Goal: Contribute content: Add original content to the website for others to see

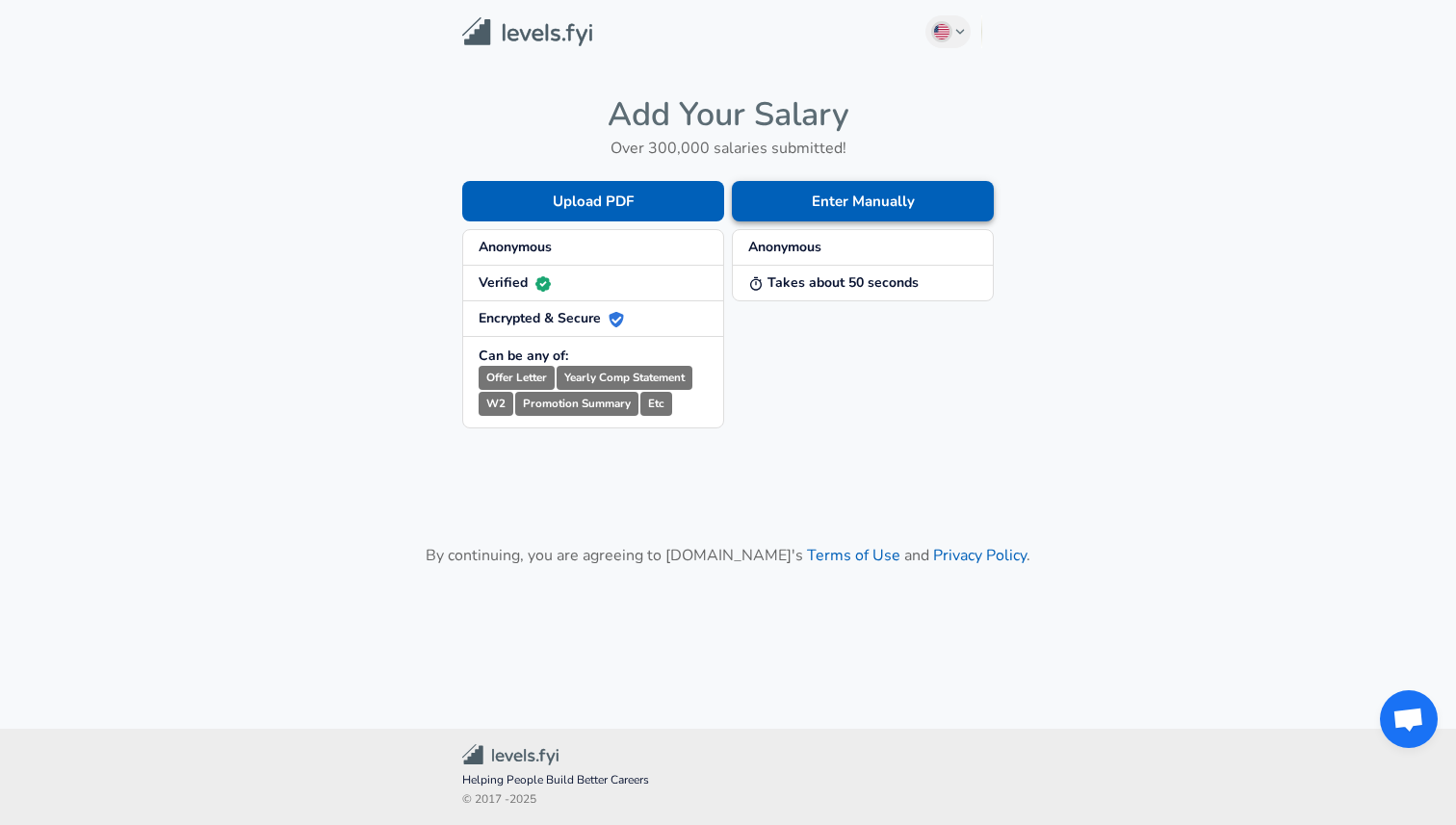
click at [838, 200] on button "Enter Manually" at bounding box center [862, 201] width 262 height 41
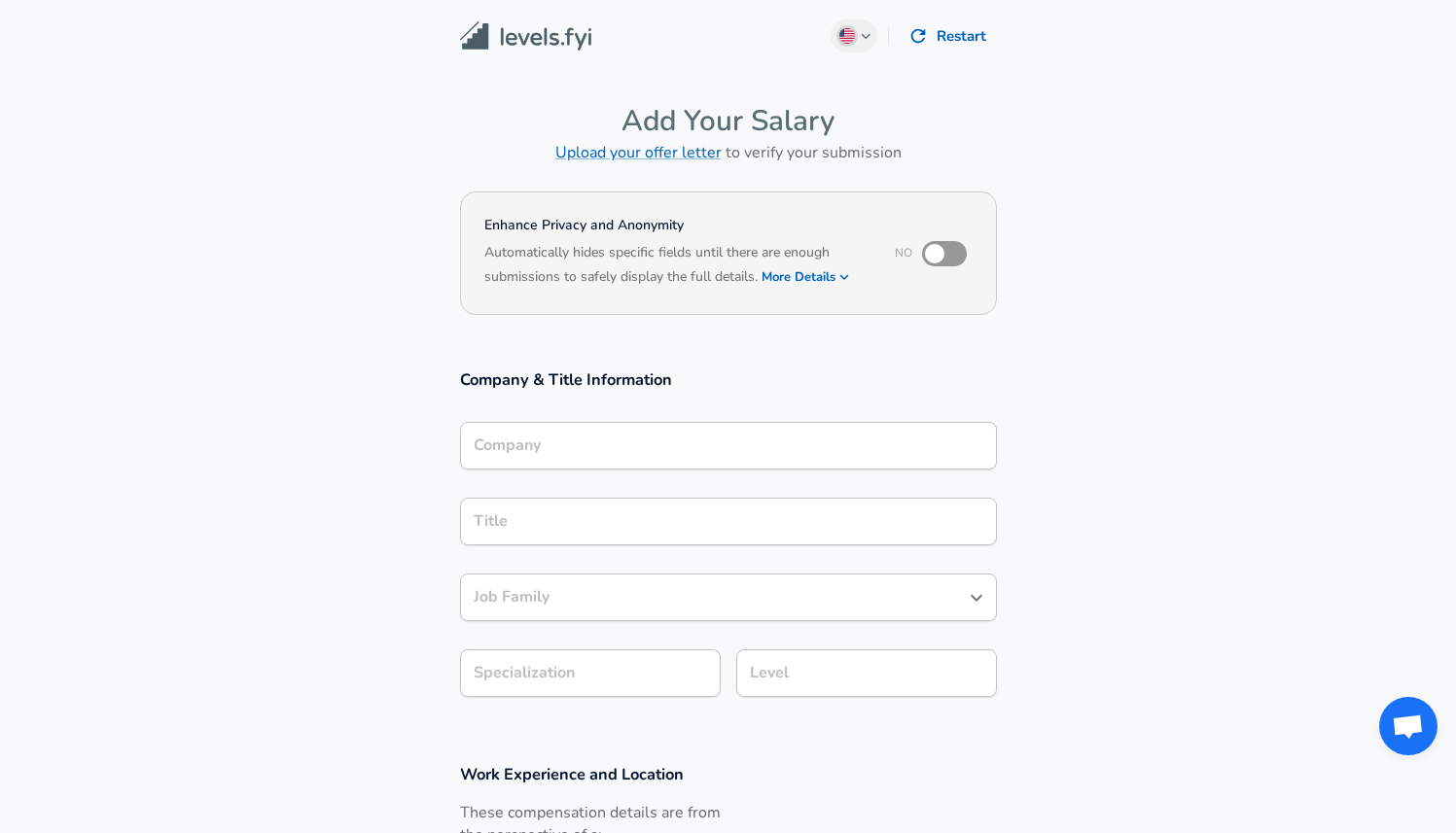
click at [637, 431] on input "Company" at bounding box center [728, 445] width 519 height 30
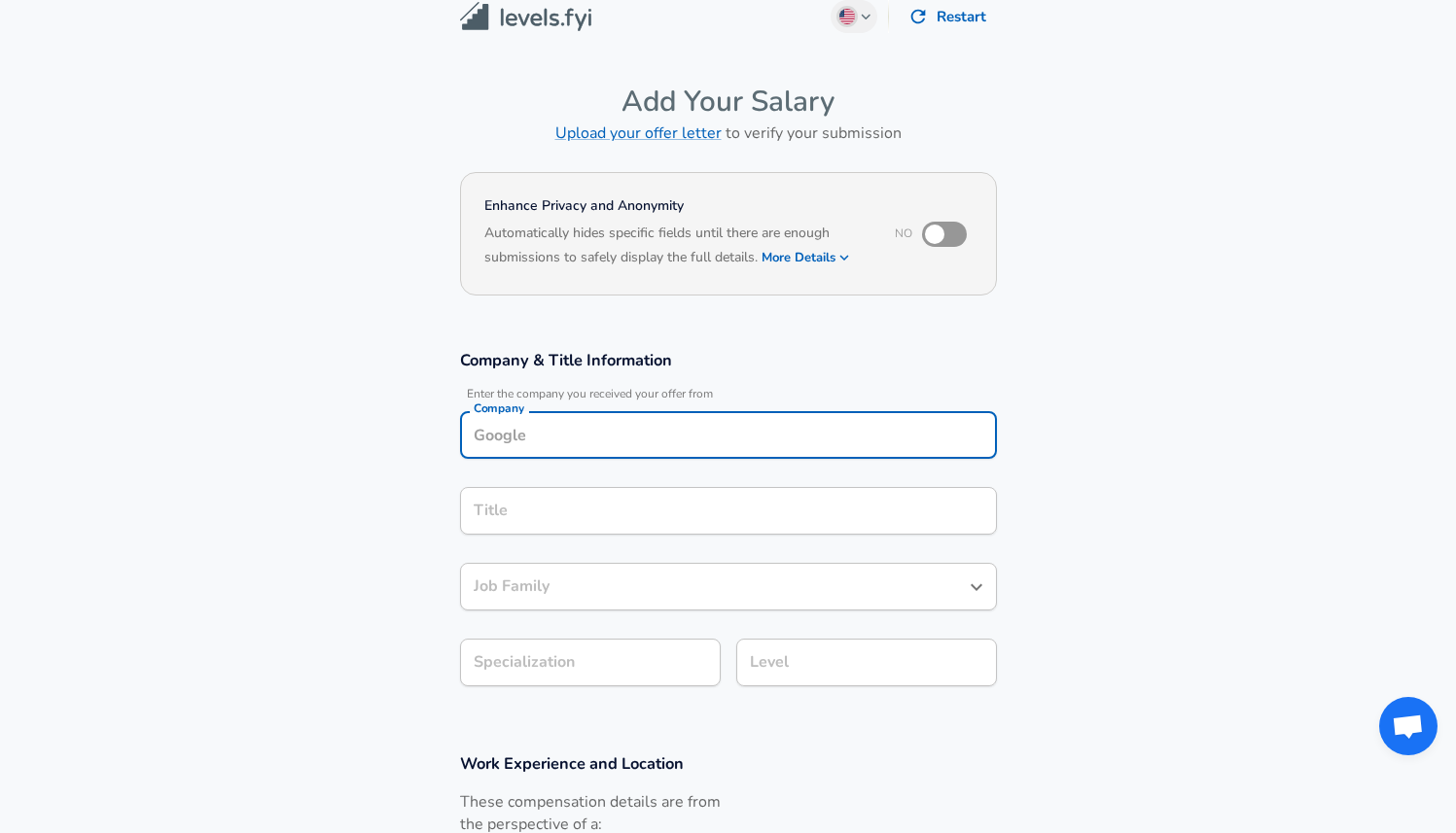
click at [938, 233] on input "checkbox" at bounding box center [935, 234] width 111 height 37
checkbox input "true"
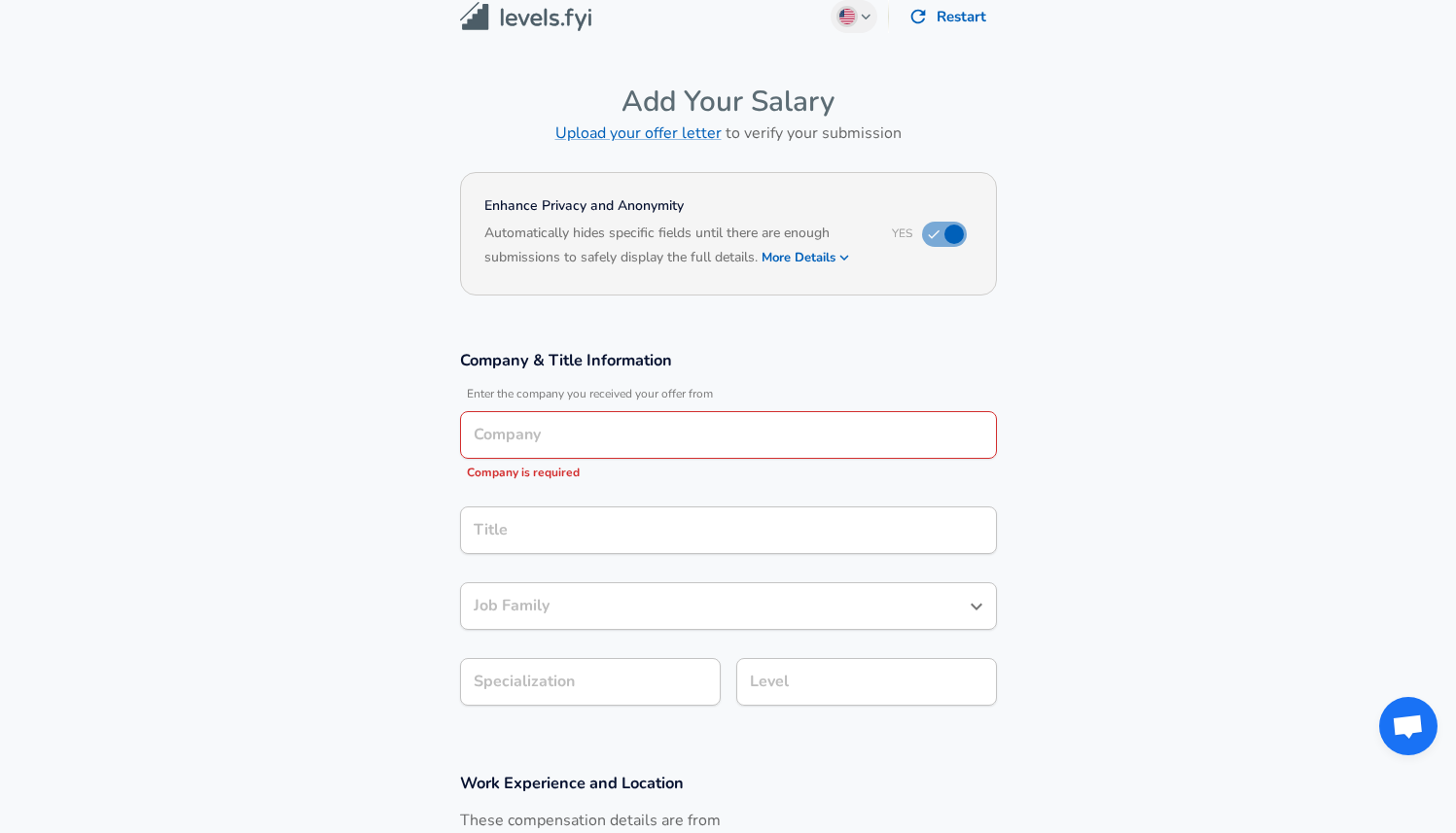
click at [772, 259] on button "More Details" at bounding box center [806, 258] width 90 height 27
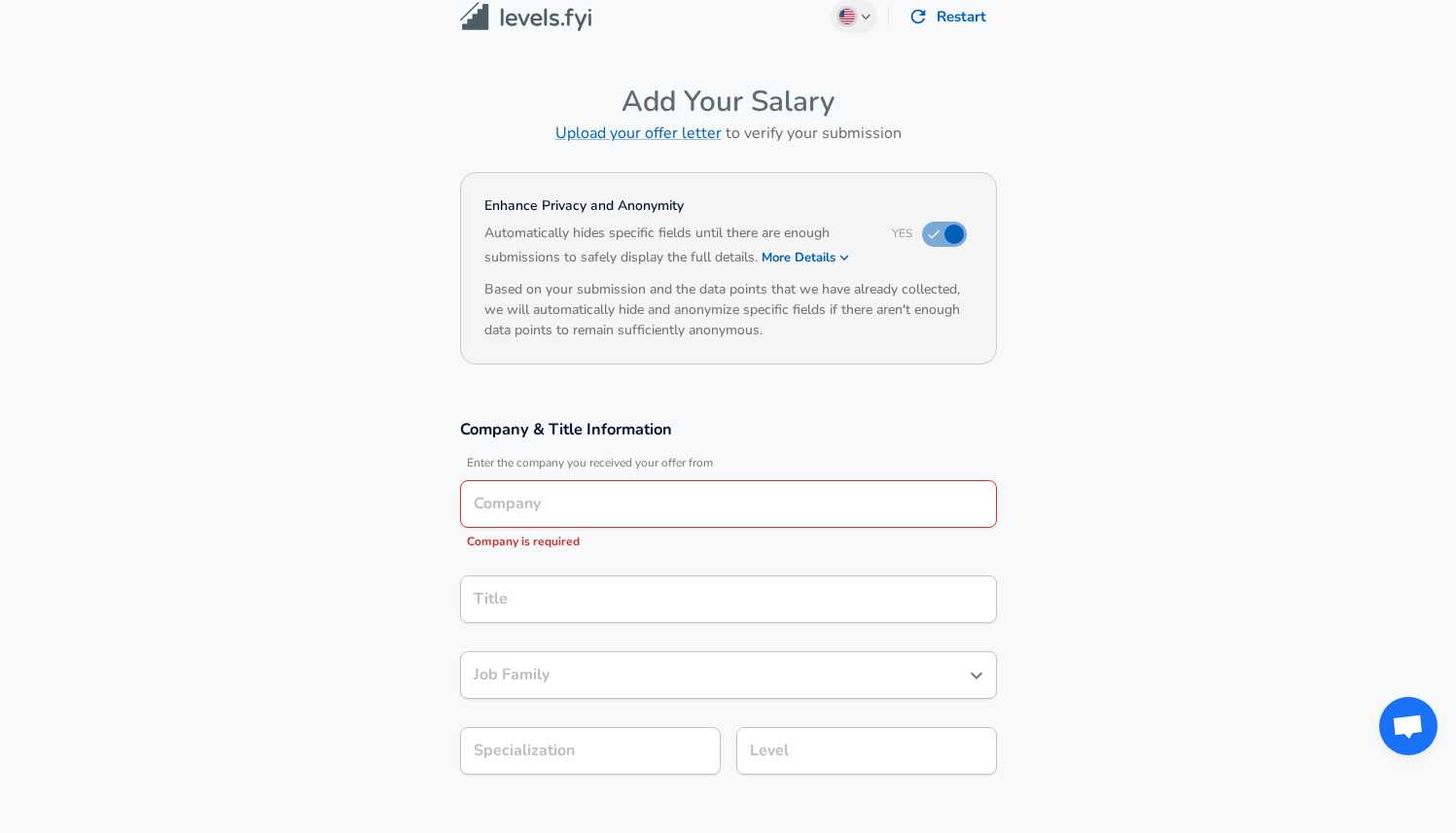
click at [788, 257] on button "More Details" at bounding box center [806, 258] width 90 height 27
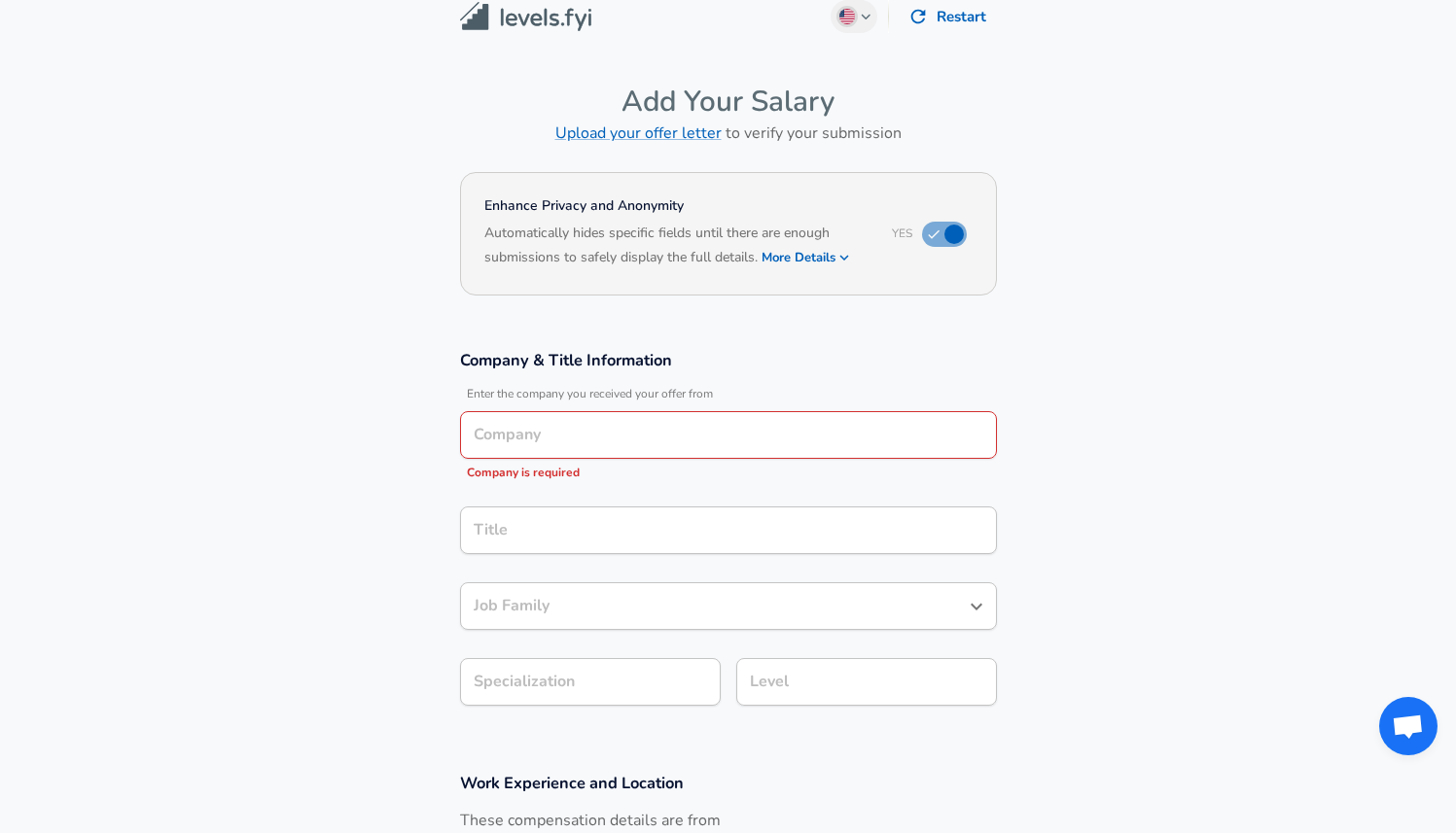
click at [688, 419] on div "Company" at bounding box center [728, 435] width 537 height 48
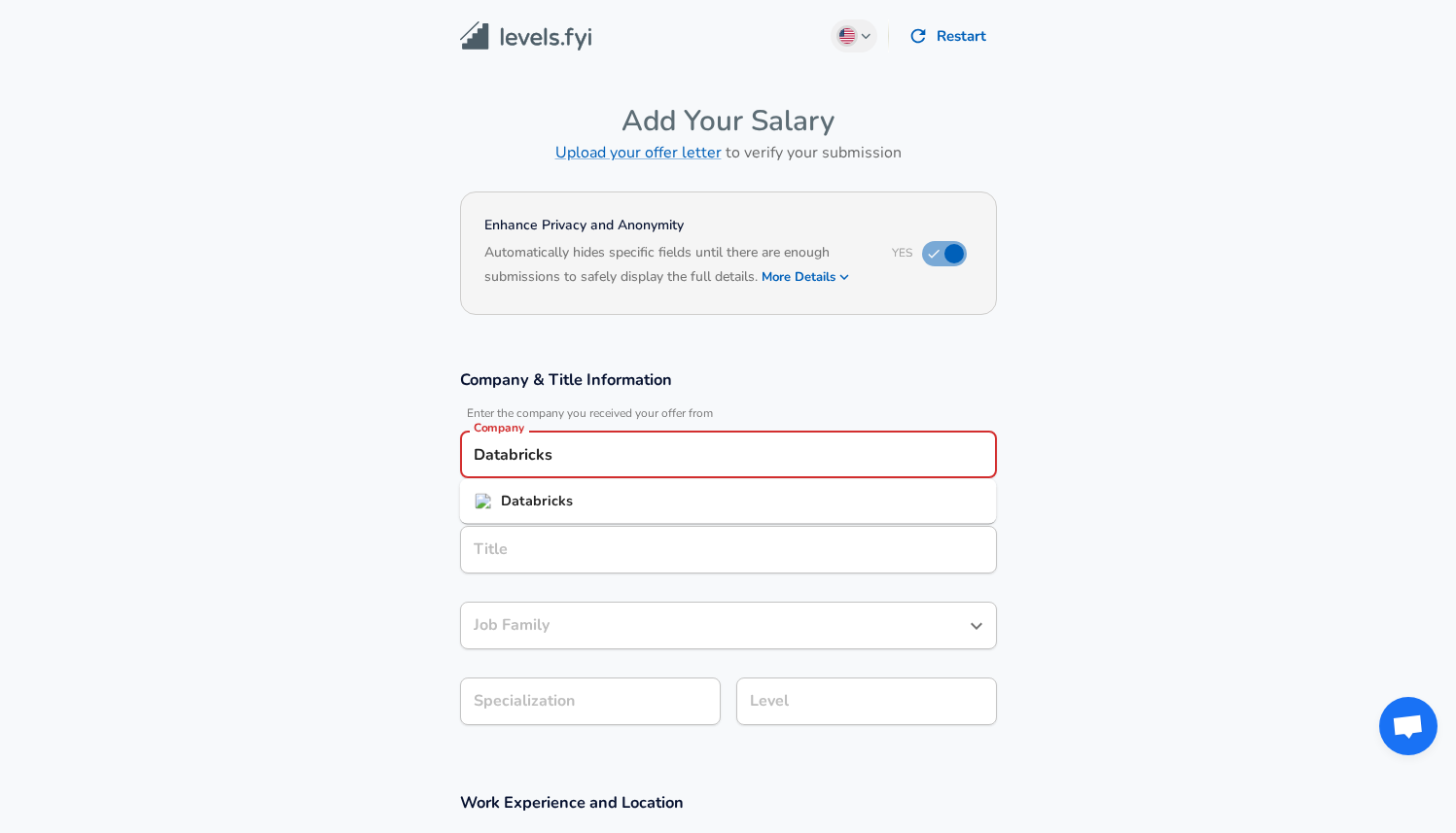
click at [535, 501] on strong "Databricks" at bounding box center [537, 500] width 72 height 20
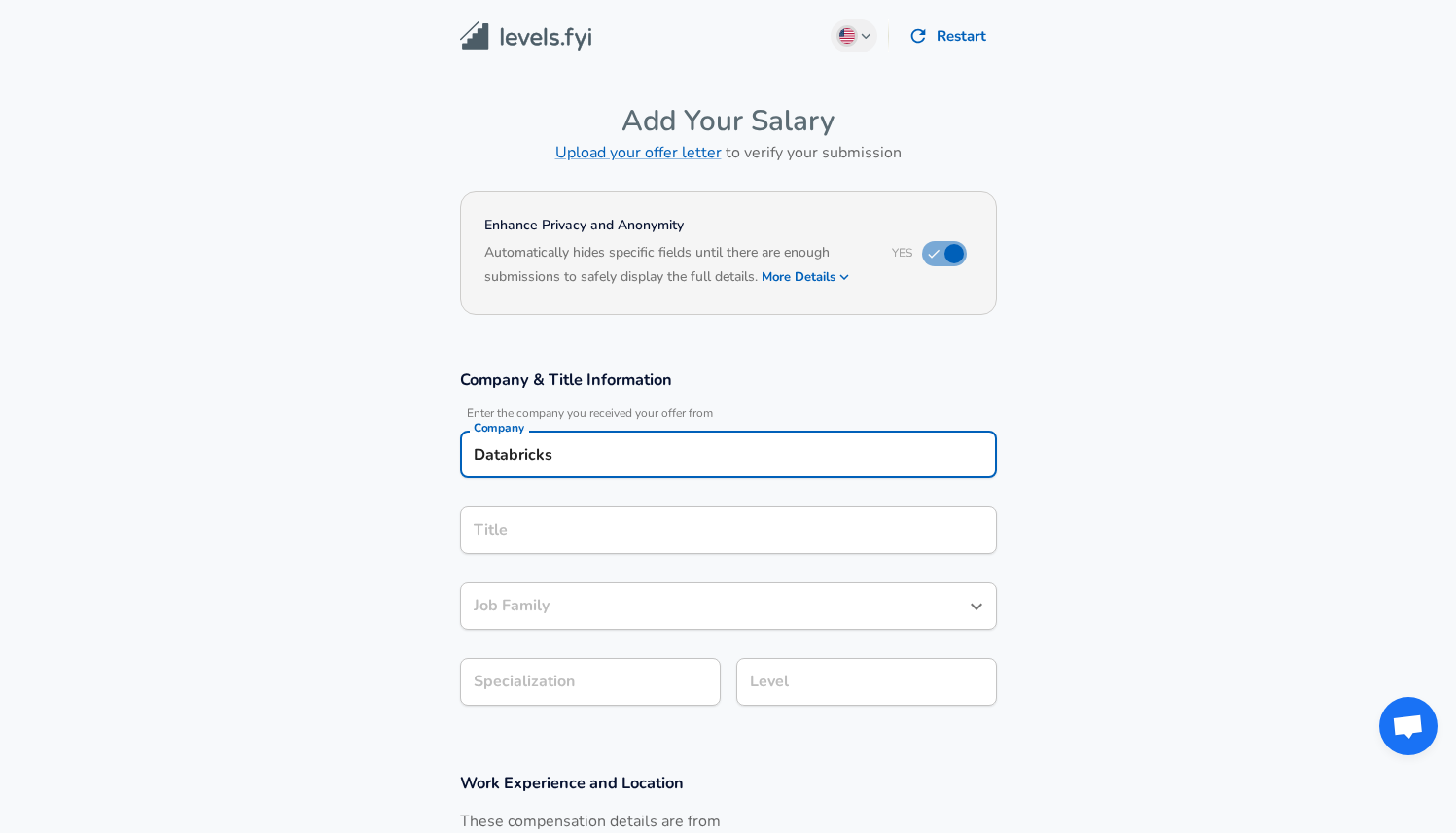
type input "Databricks"
click at [538, 529] on input "Title" at bounding box center [728, 530] width 519 height 30
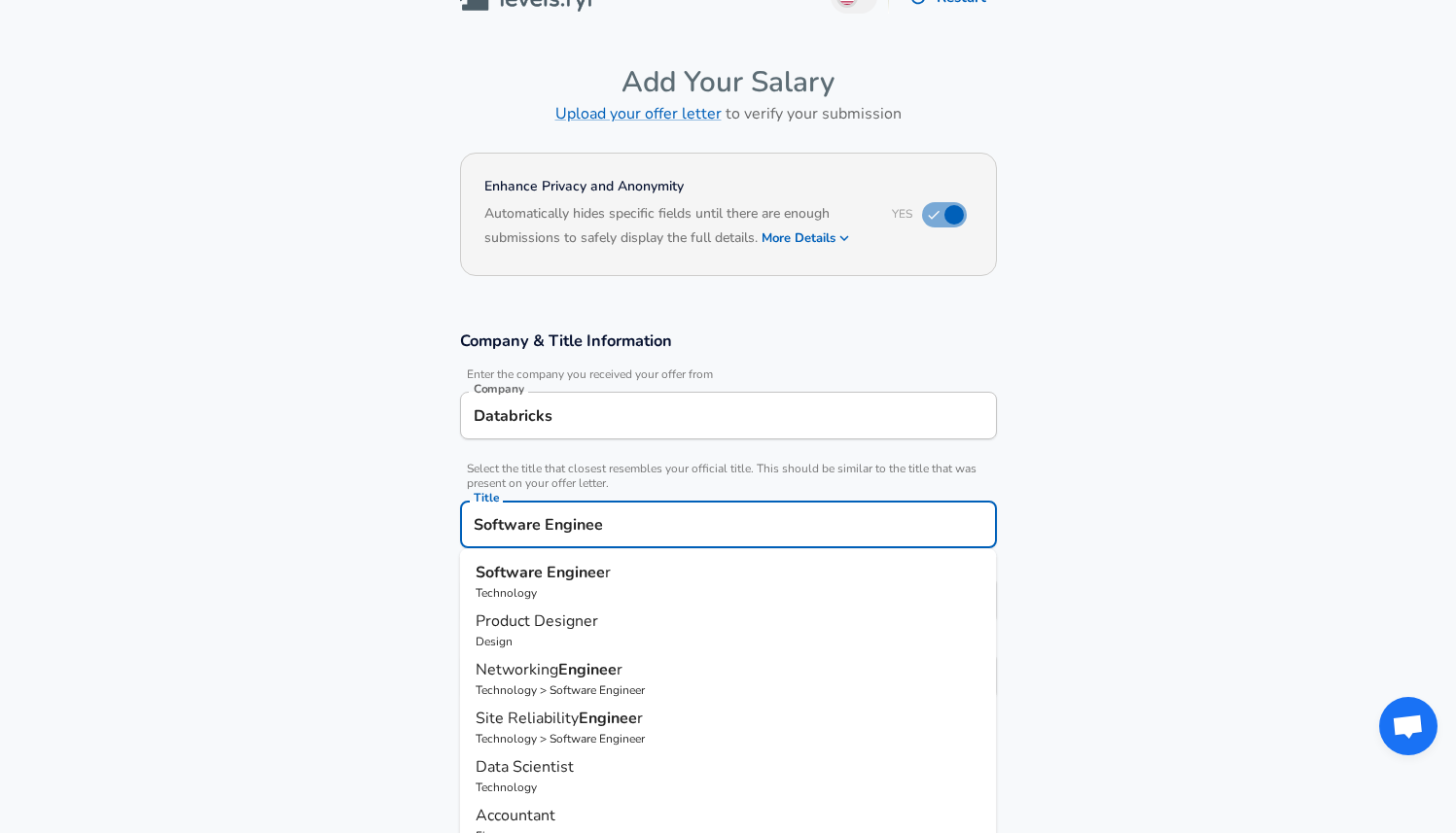
type input "Software Engineer"
click at [578, 567] on strong "Engineer" at bounding box center [579, 573] width 64 height 21
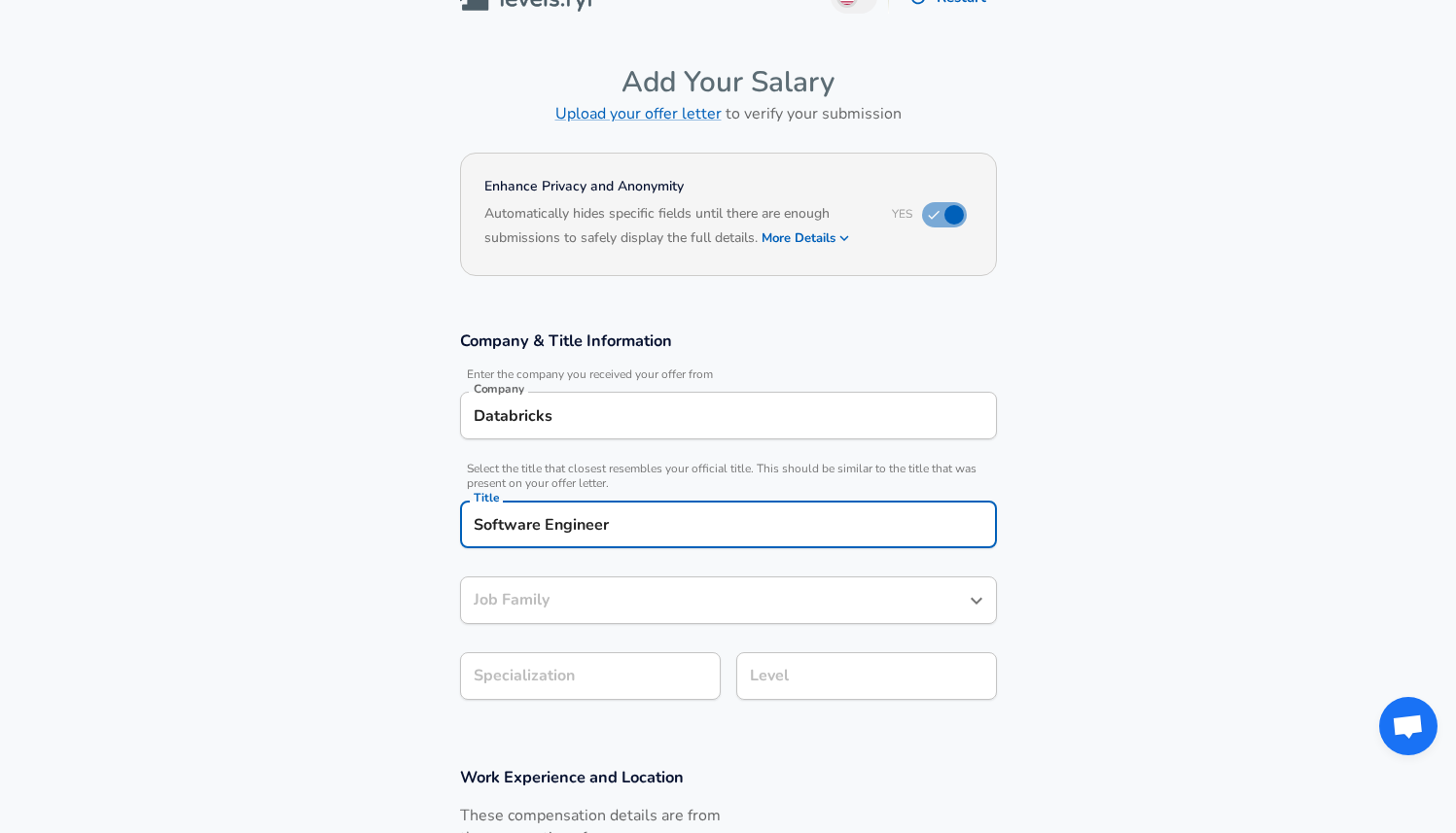
type input "Software Engineer"
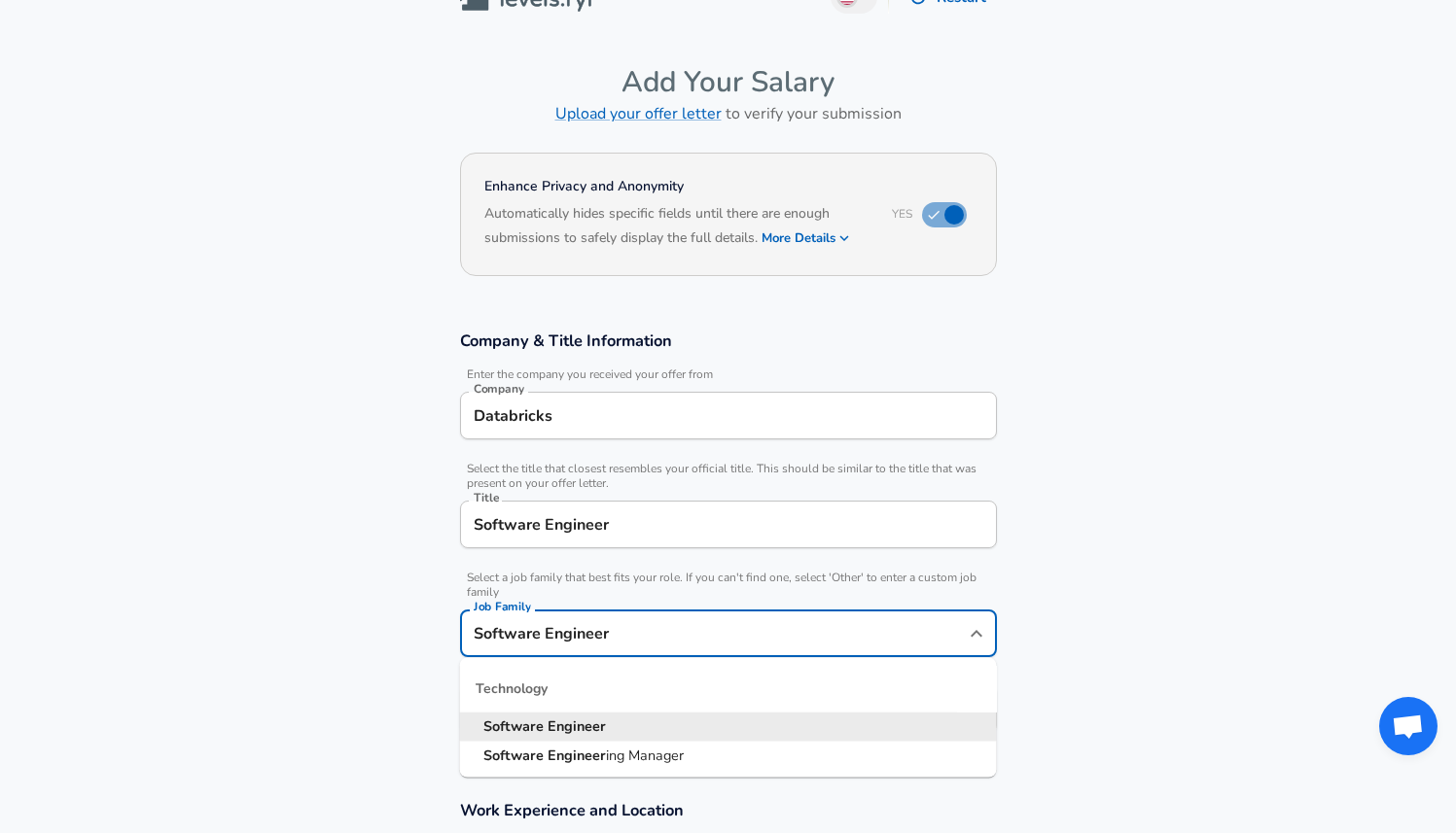
scroll to position [78, 0]
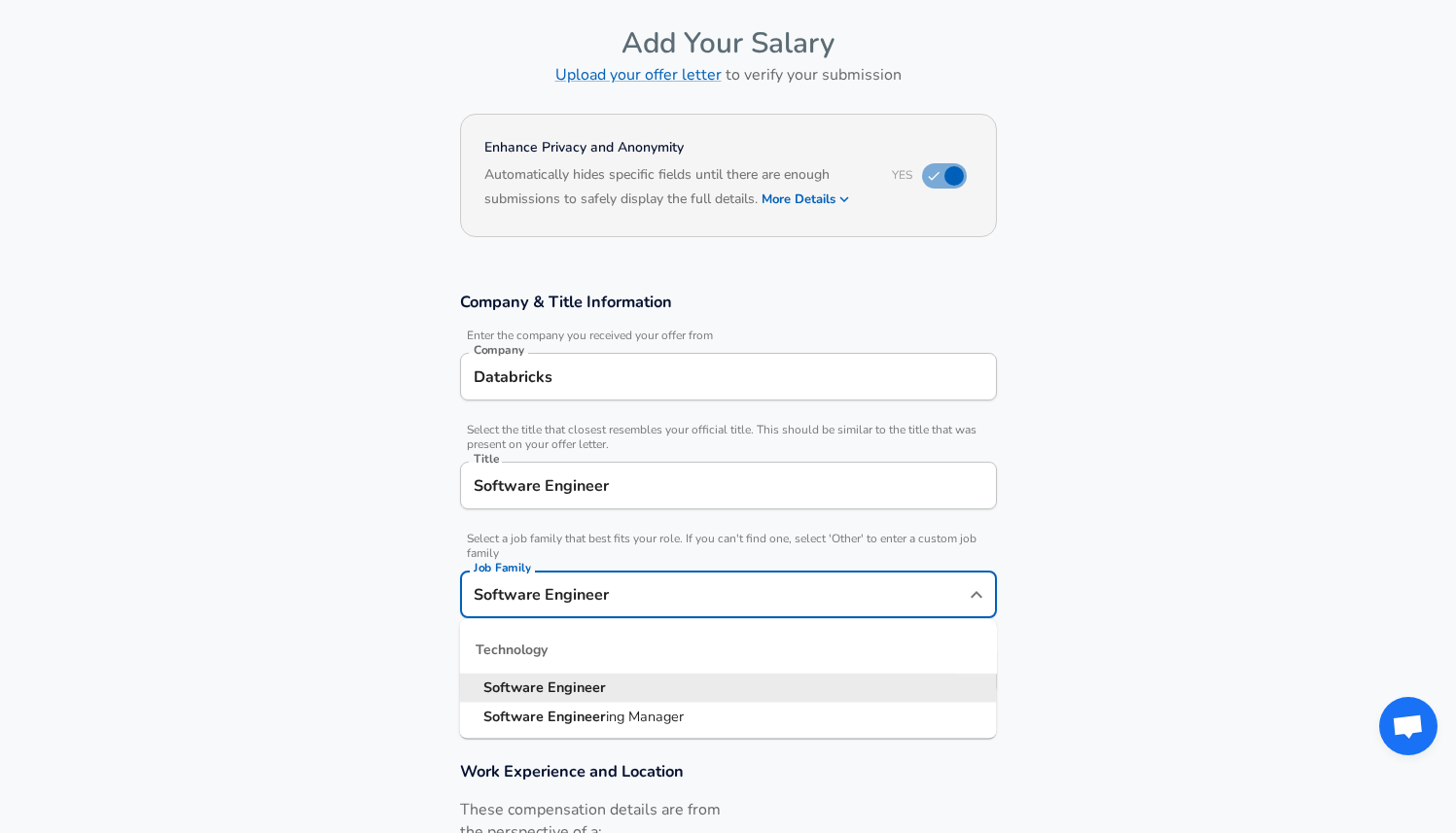
click at [573, 588] on input "Software Engineer" at bounding box center [713, 594] width 490 height 30
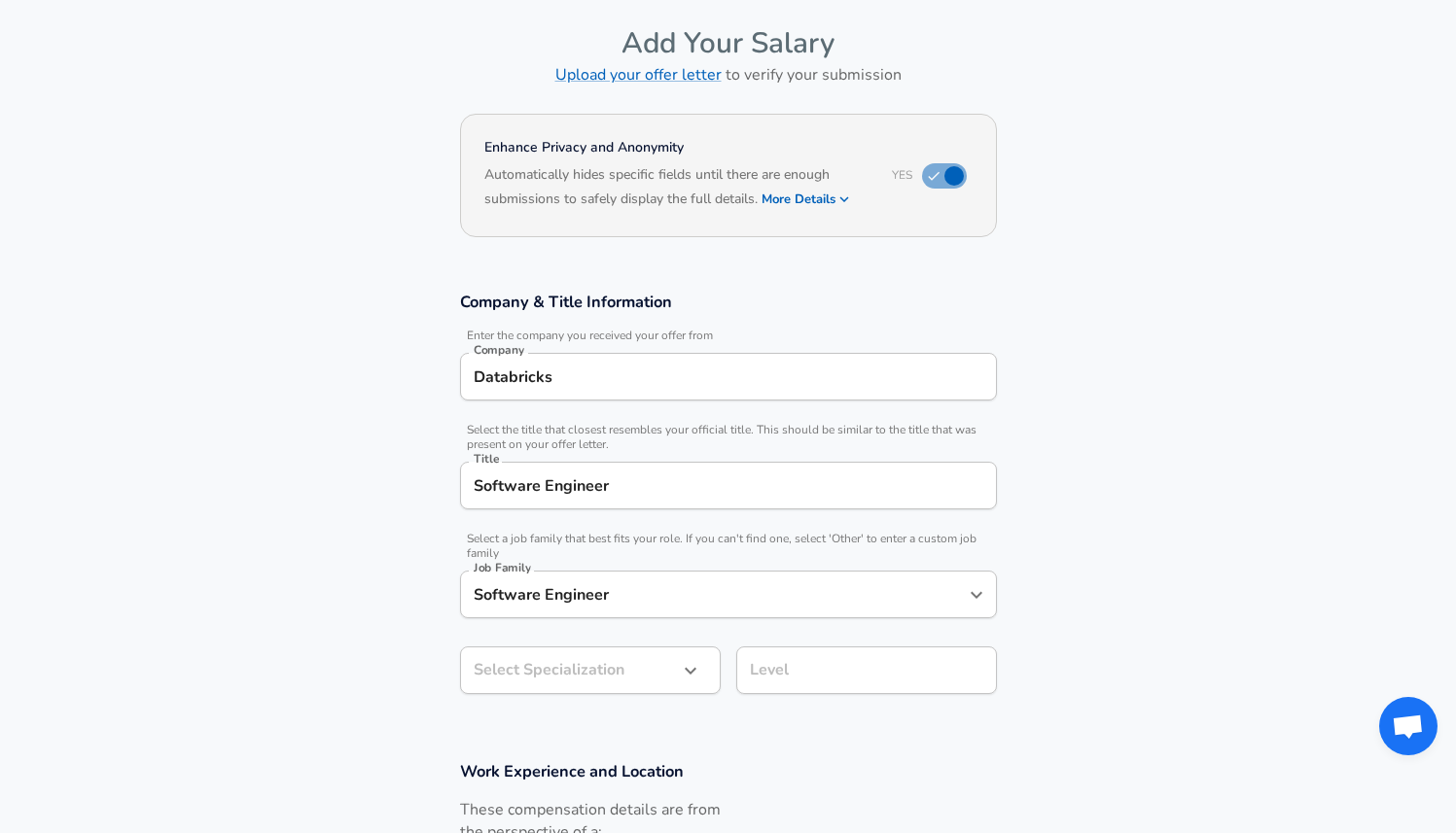
click at [792, 538] on span "Select a job family that best fits your role. If you can't find one, select 'Ot…" at bounding box center [728, 546] width 537 height 29
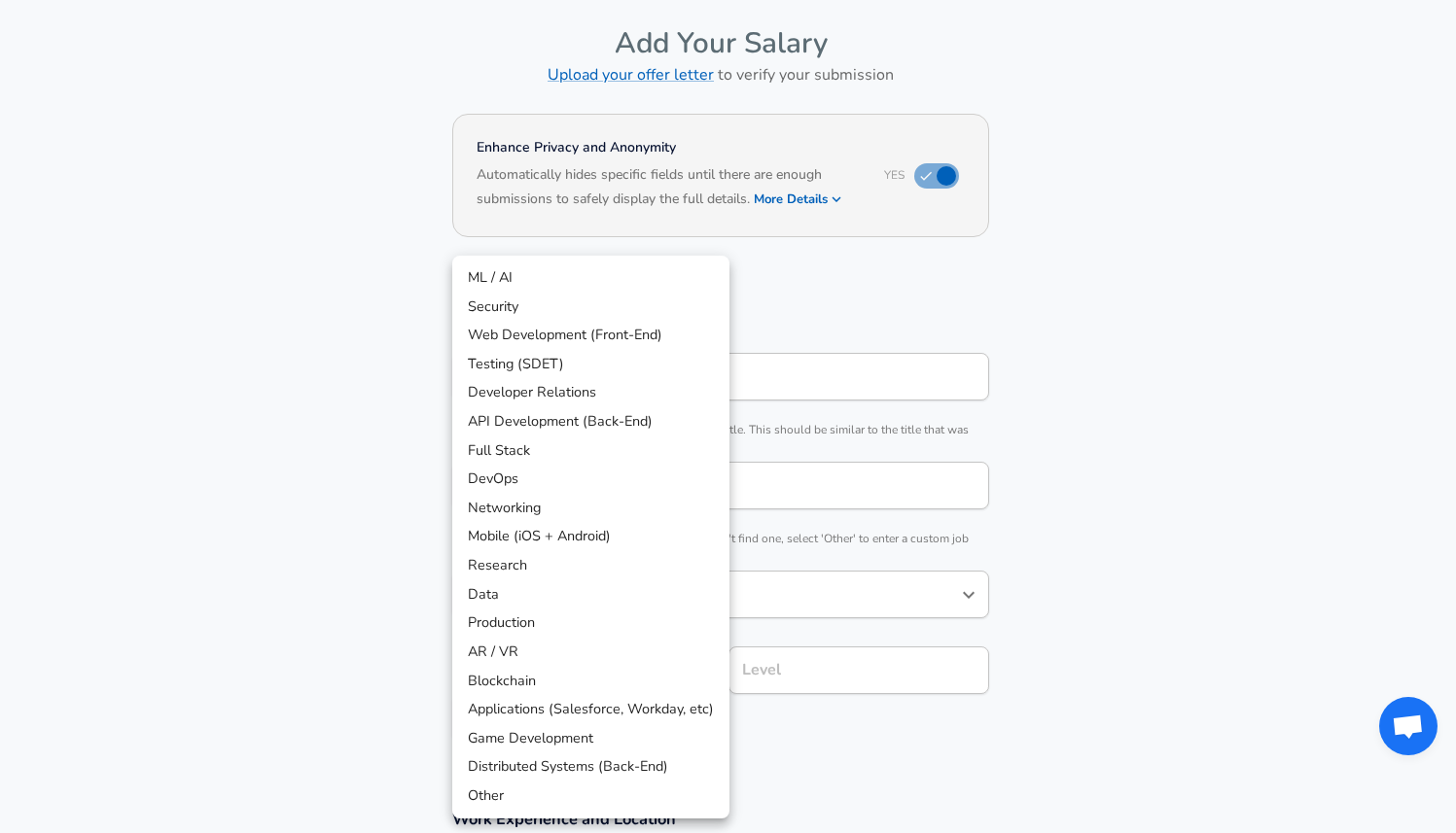
click at [583, 667] on body "English ([GEOGRAPHIC_DATA]) Change Restart Add Your Salary Upload your offer le…" at bounding box center [728, 338] width 1456 height 833
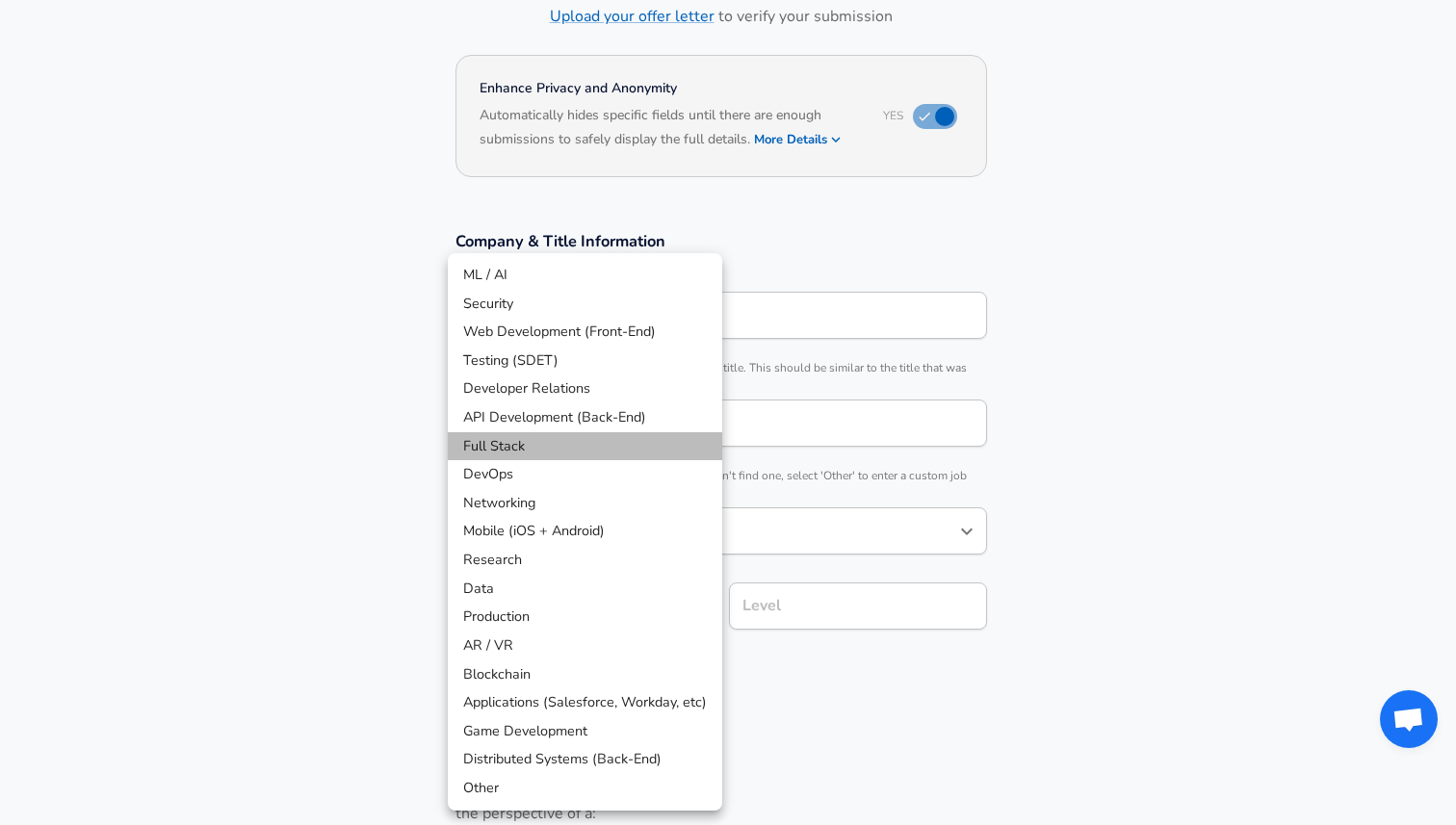
click at [588, 446] on li "Full Stack" at bounding box center [585, 446] width 274 height 29
type input "Full Stack"
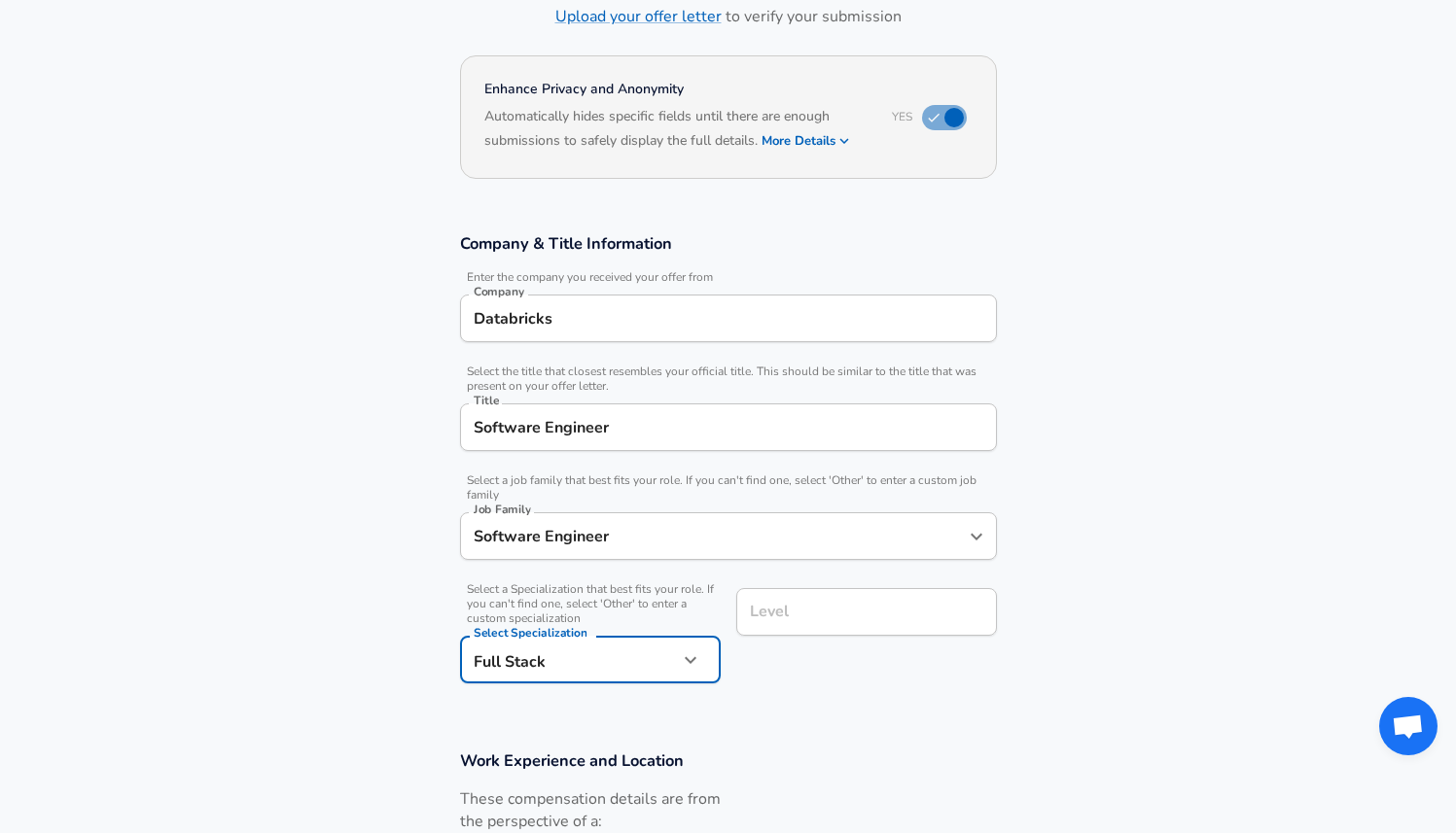
click at [803, 618] on input "Level" at bounding box center [866, 612] width 243 height 30
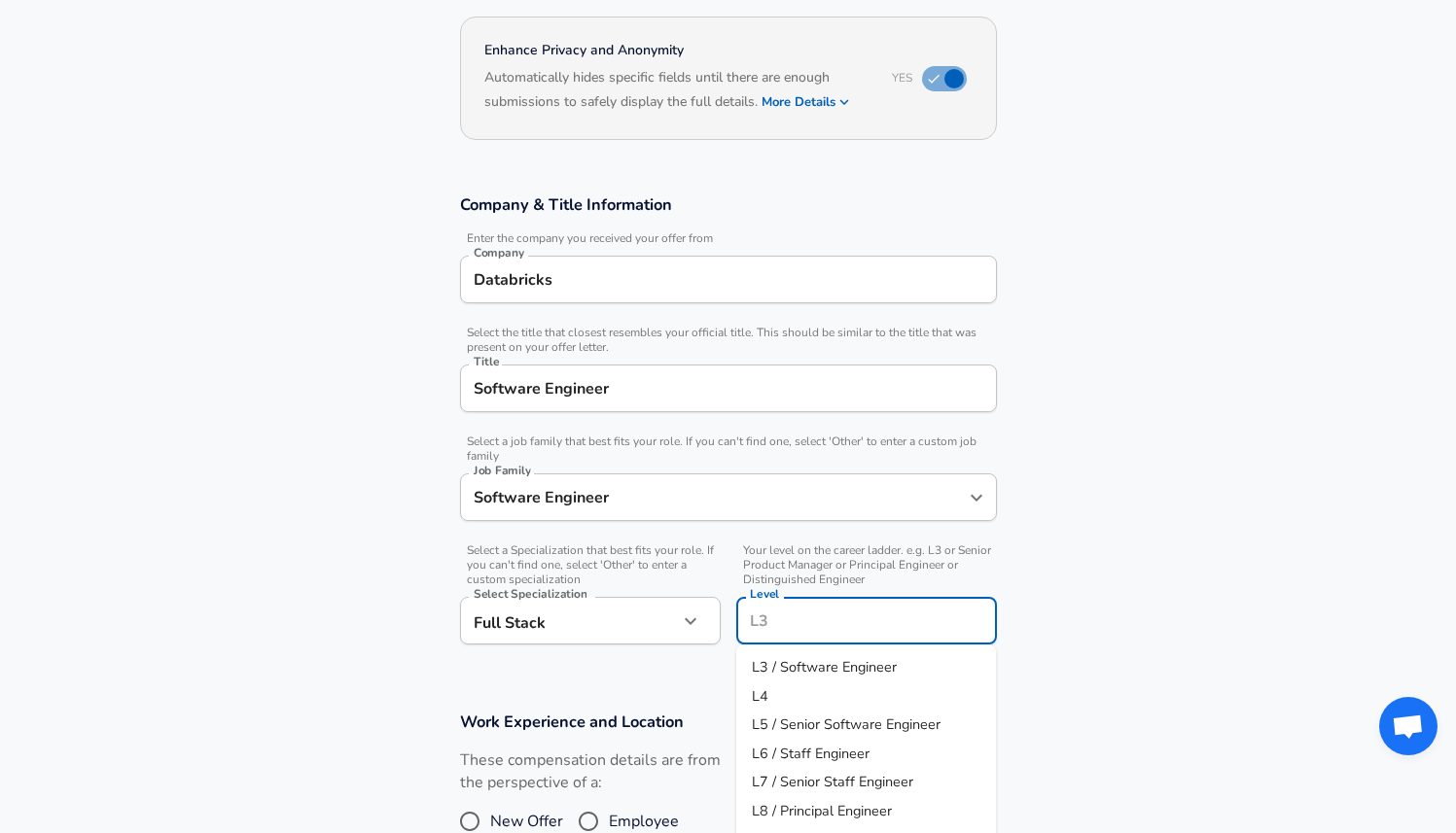
click at [797, 661] on span "L3 / Software Engineer" at bounding box center [824, 667] width 144 height 20
type input "L3 / Software Engineer"
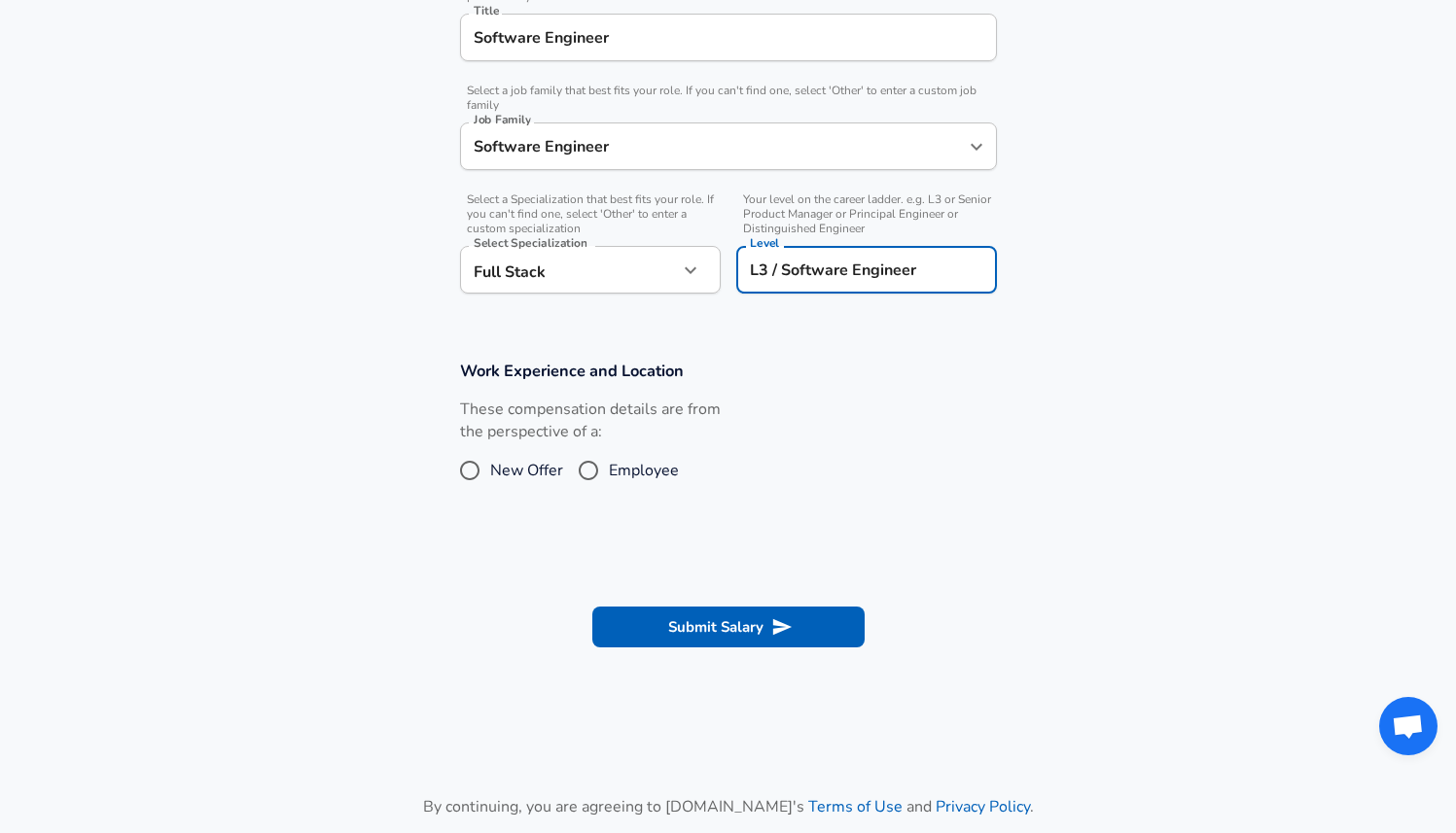
scroll to position [563, 0]
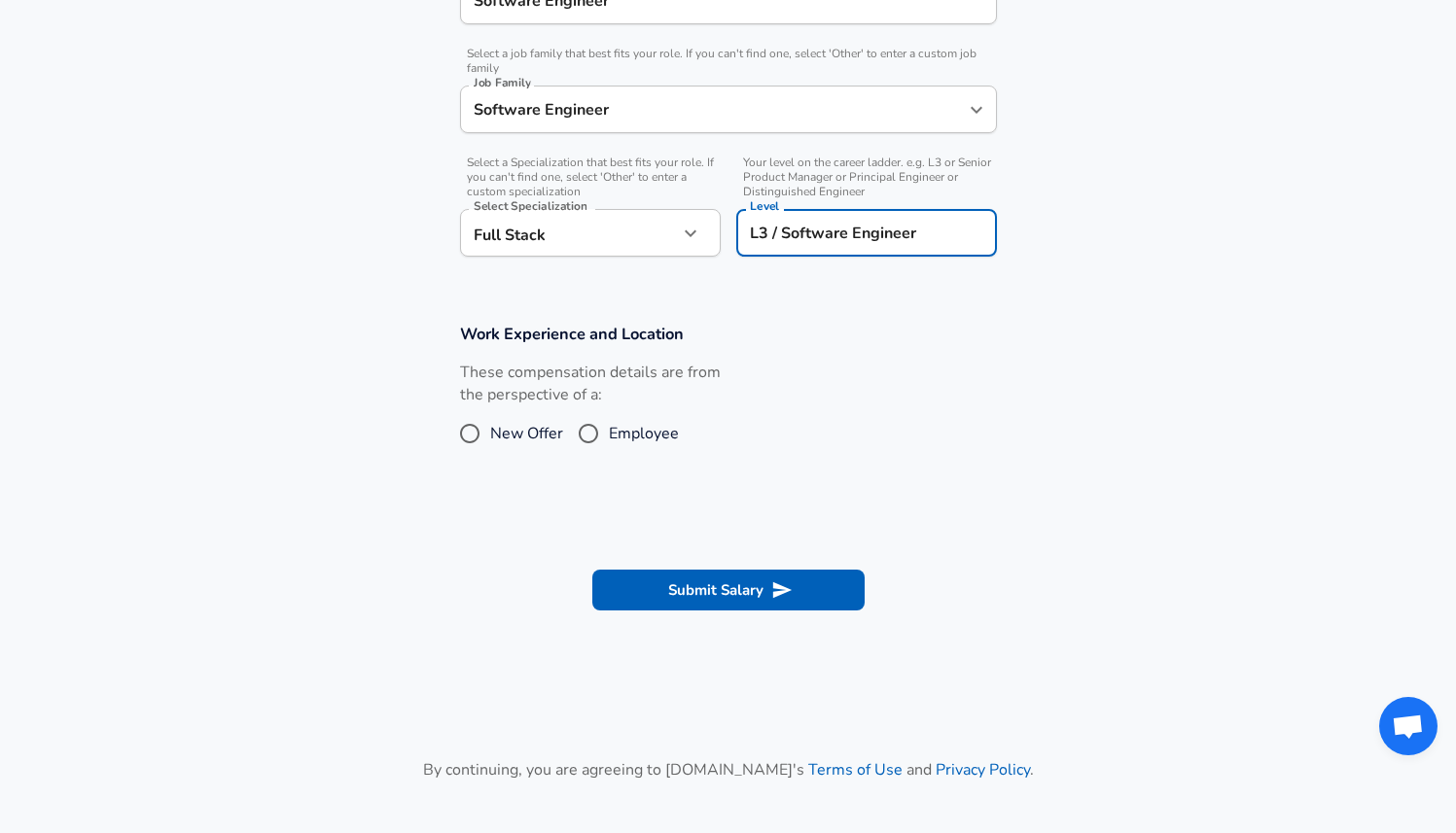
click at [497, 434] on span "New Offer" at bounding box center [526, 434] width 73 height 23
click at [490, 434] on input "New Offer" at bounding box center [469, 434] width 41 height 31
radio input "true"
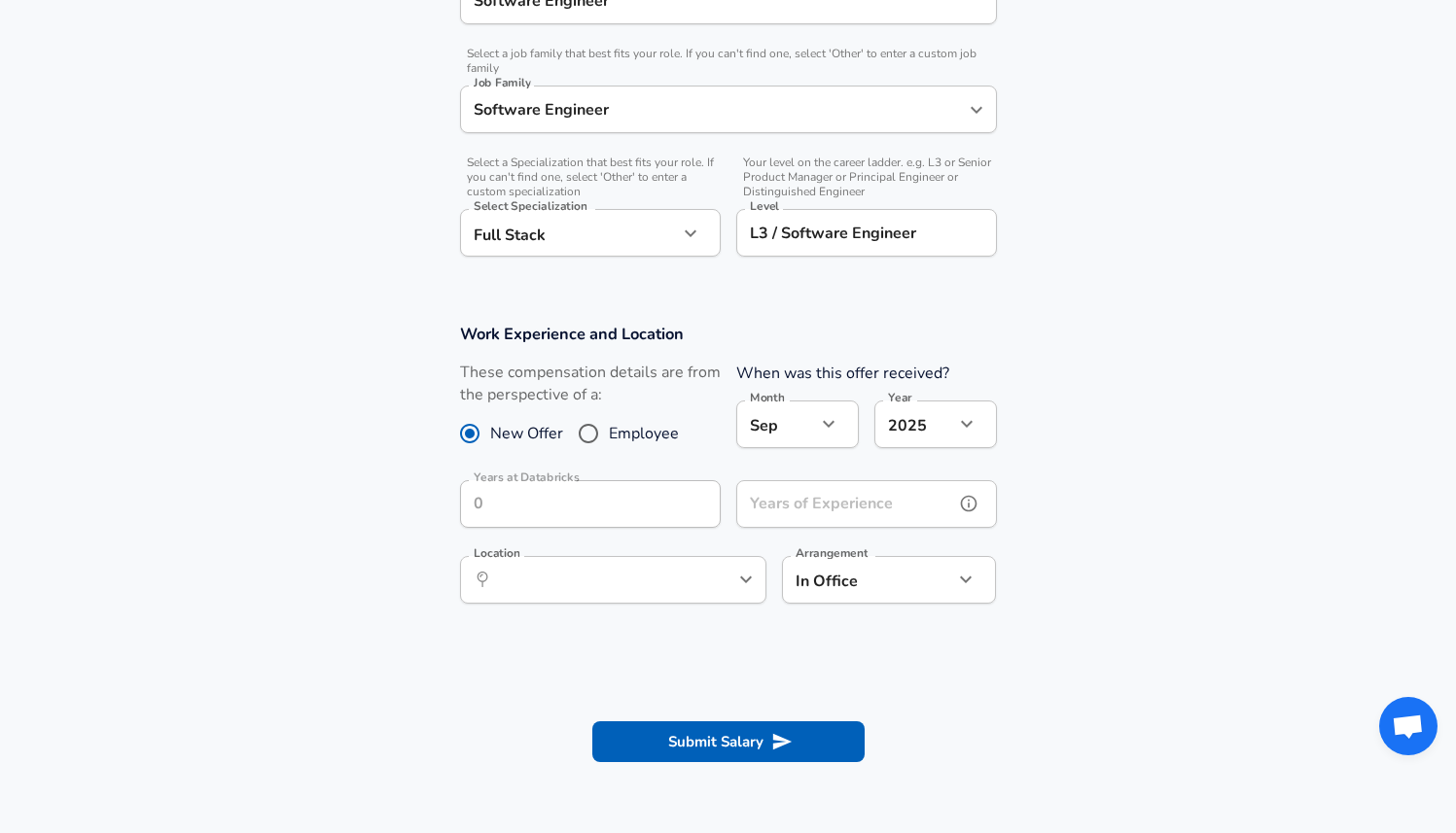
click at [827, 496] on div "Years of Experience Years of Experience" at bounding box center [866, 506] width 261 height 53
click at [705, 593] on div "​ Location" at bounding box center [613, 579] width 306 height 48
type input "0"
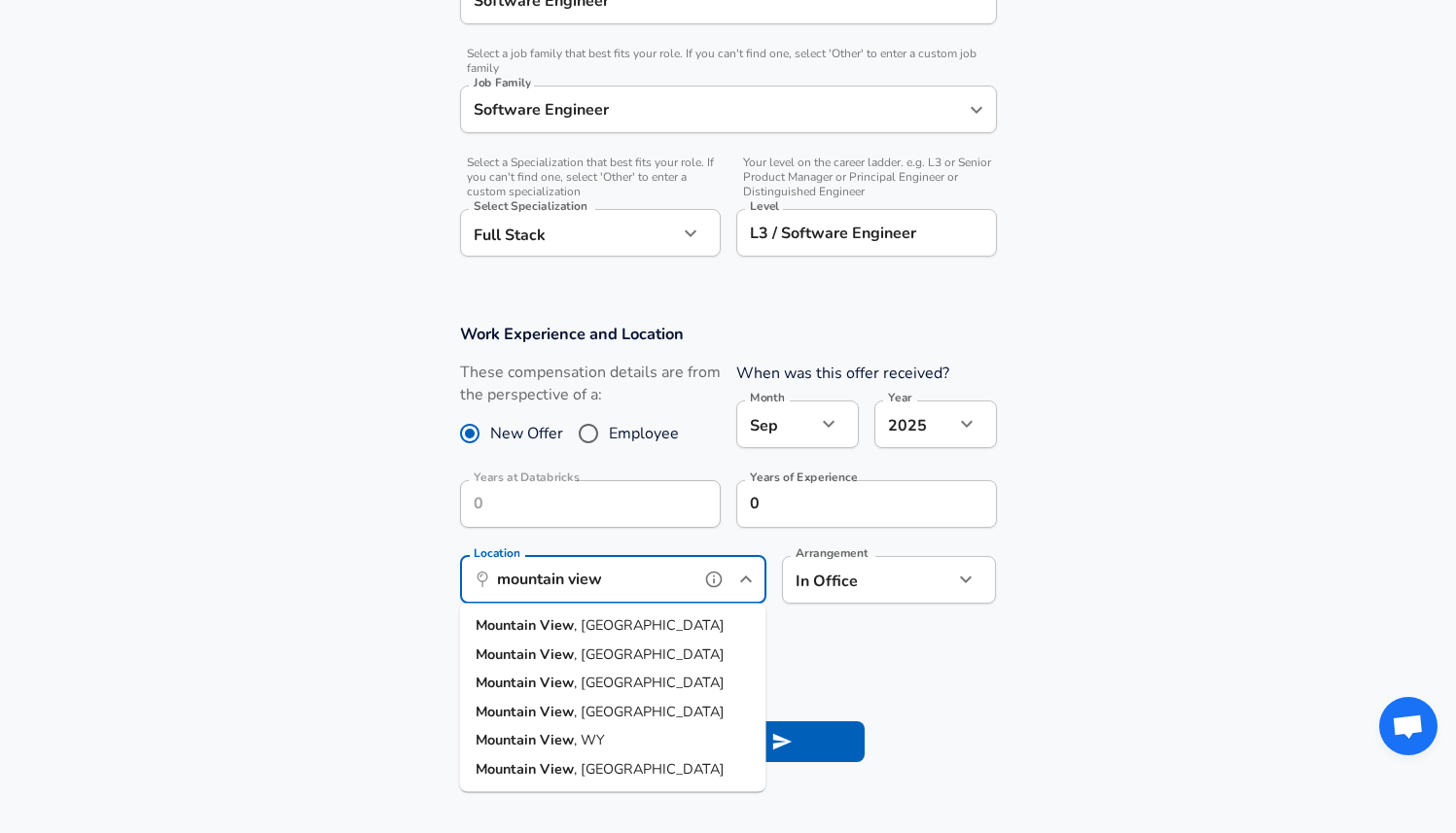
click at [592, 631] on span ", [GEOGRAPHIC_DATA]" at bounding box center [649, 625] width 150 height 20
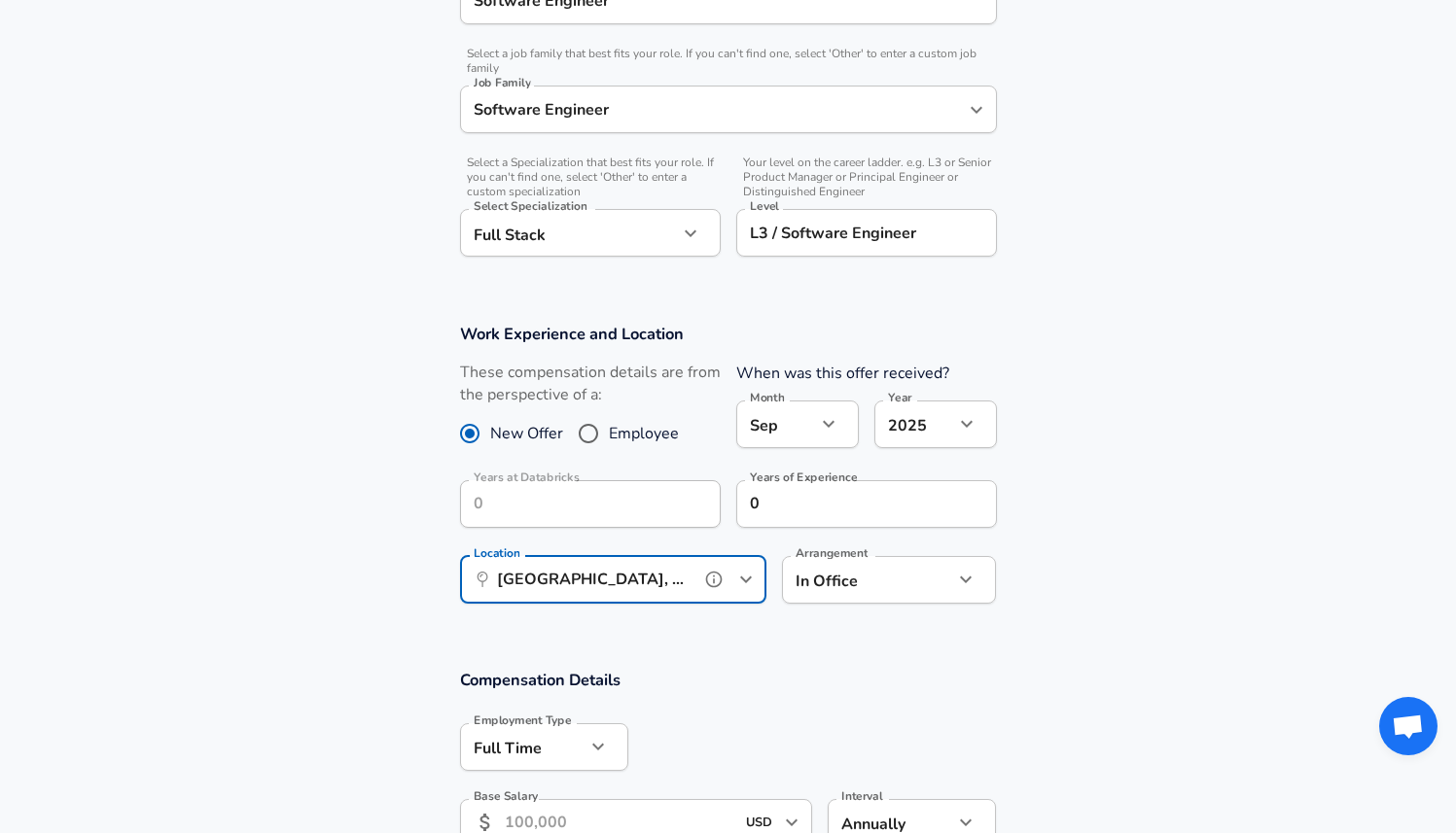
type input "[GEOGRAPHIC_DATA], [GEOGRAPHIC_DATA]"
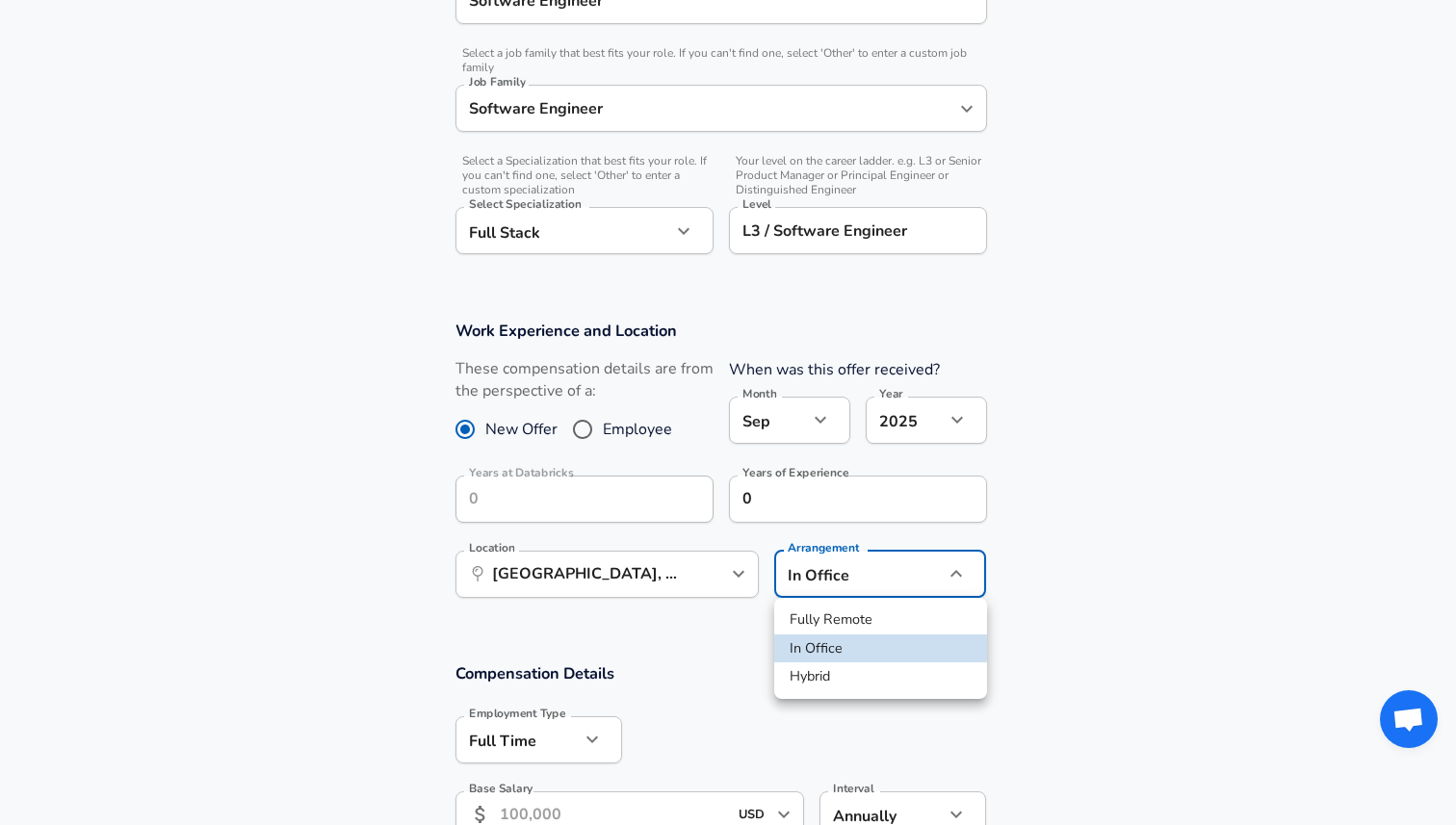
click at [1269, 545] on div at bounding box center [728, 412] width 1456 height 825
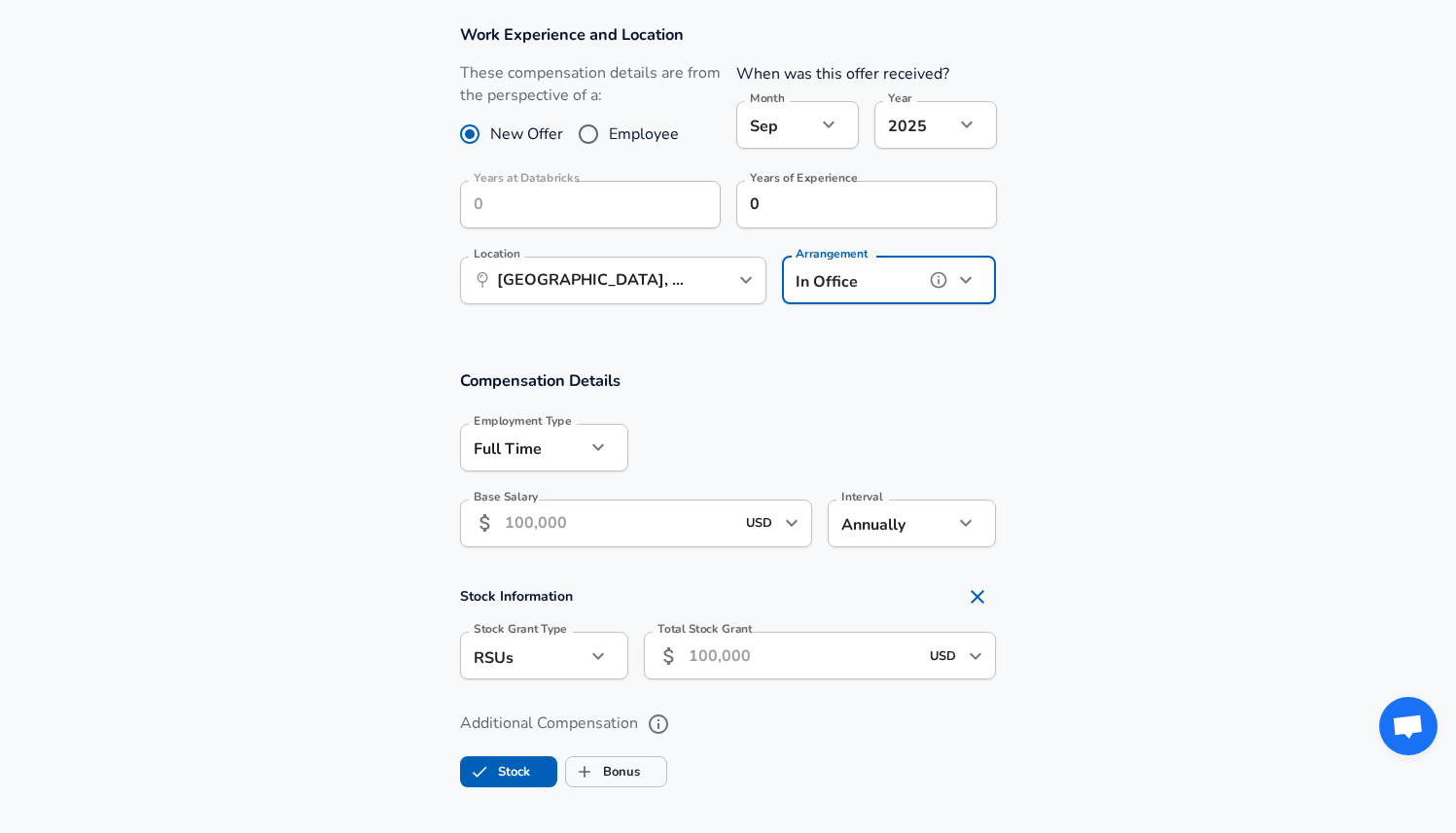
scroll to position [917, 0]
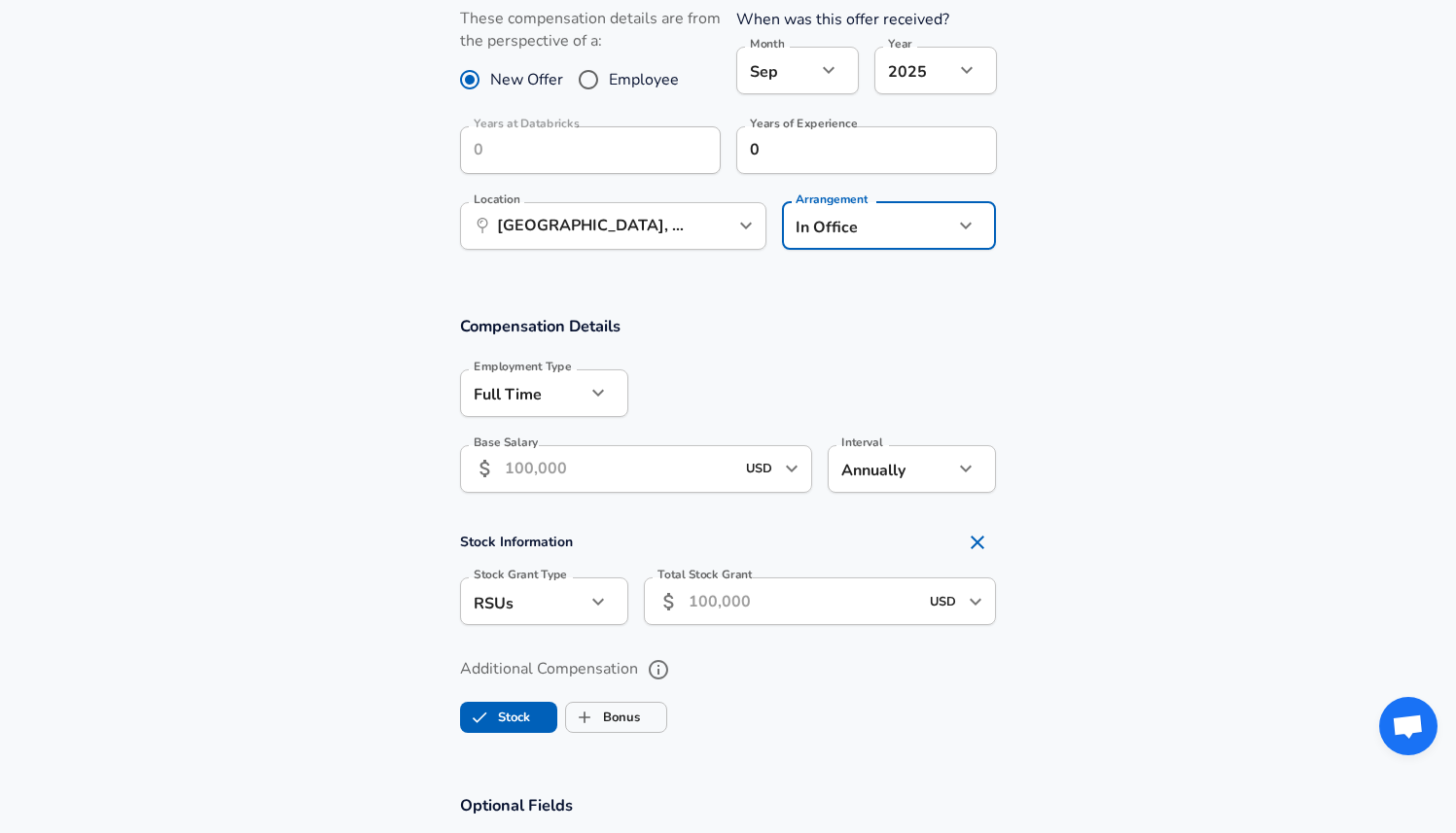
click at [585, 471] on input "Base Salary" at bounding box center [620, 468] width 230 height 48
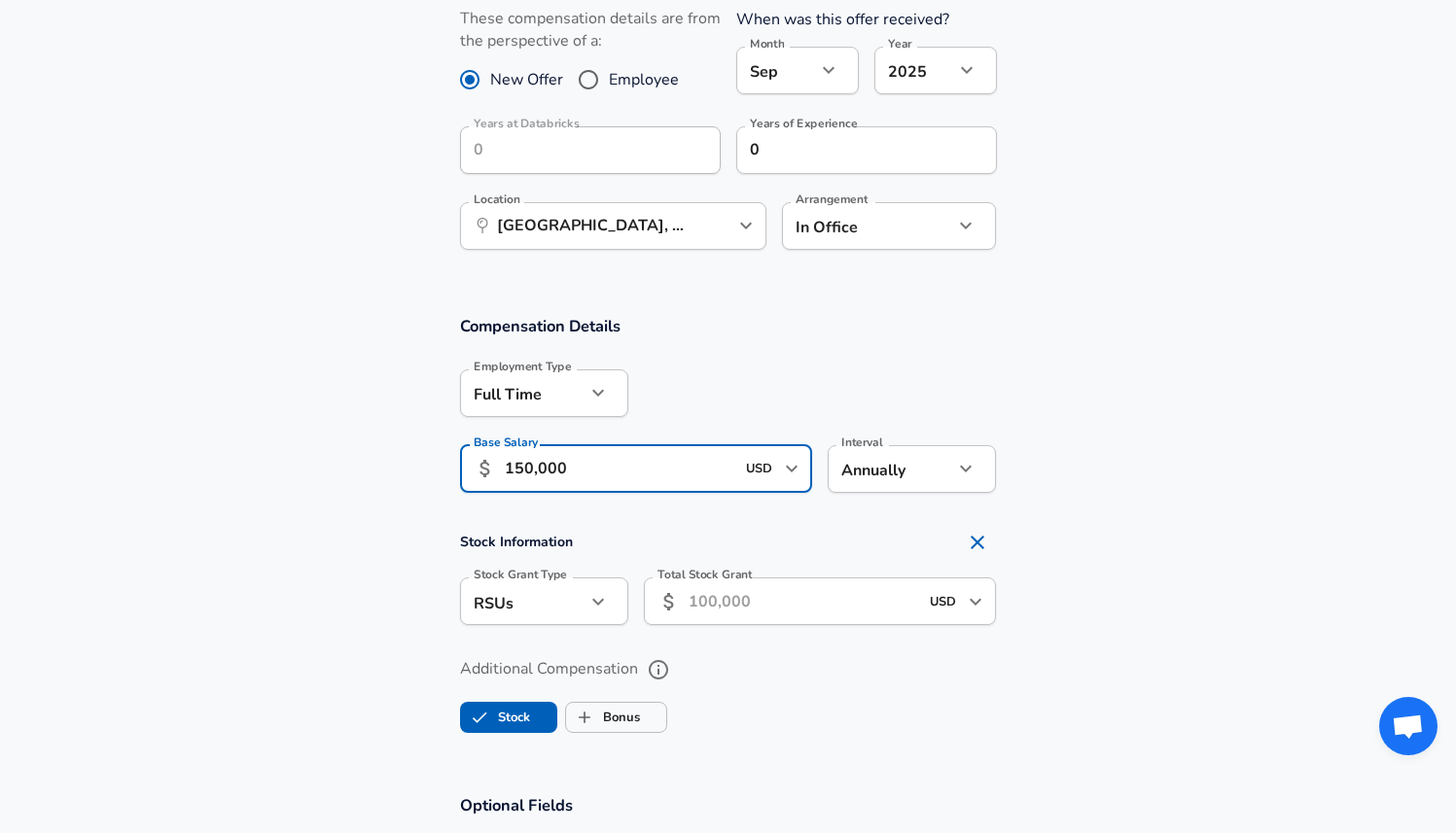
type input "150,000"
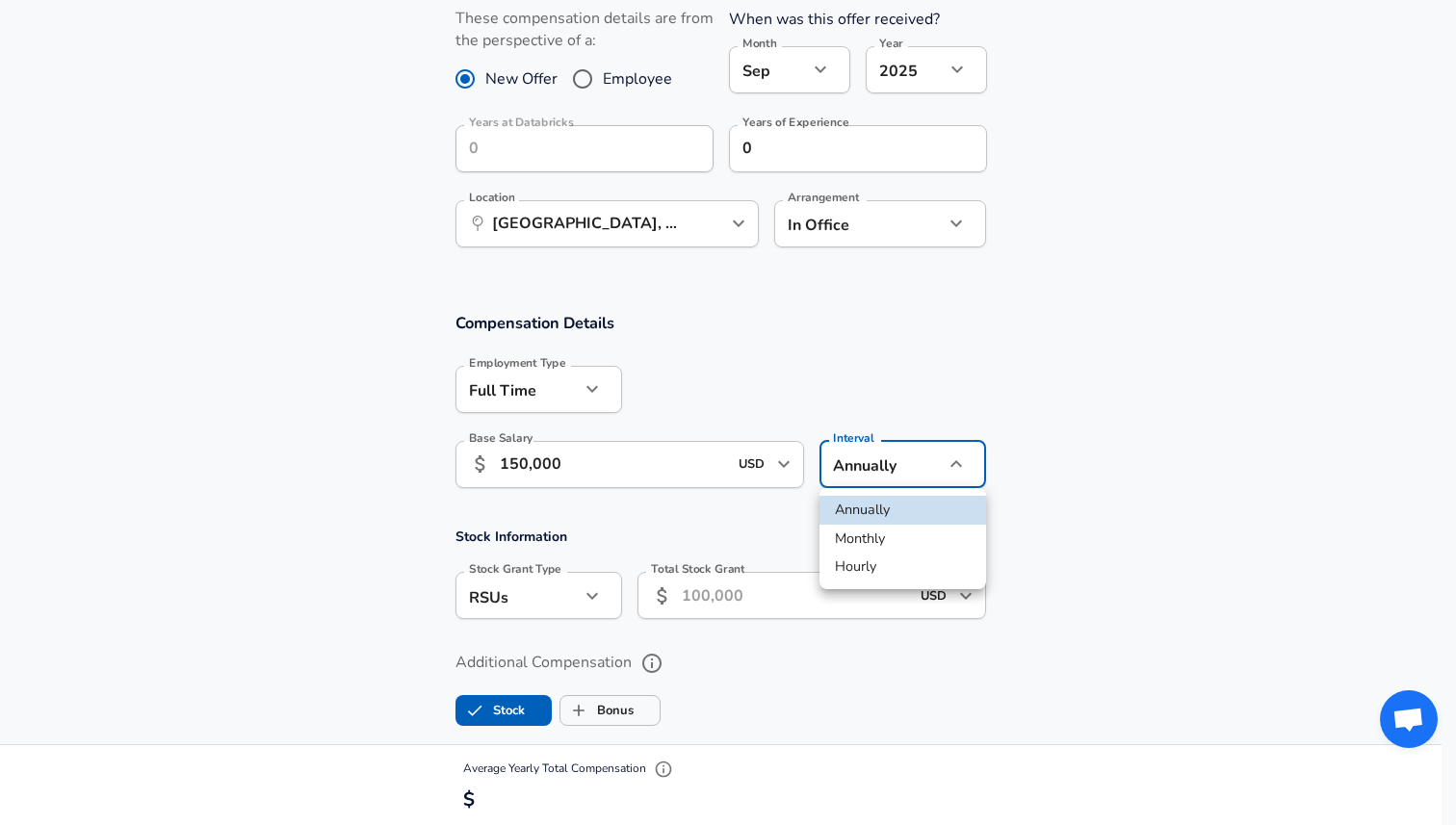
click at [993, 383] on div at bounding box center [728, 412] width 1456 height 825
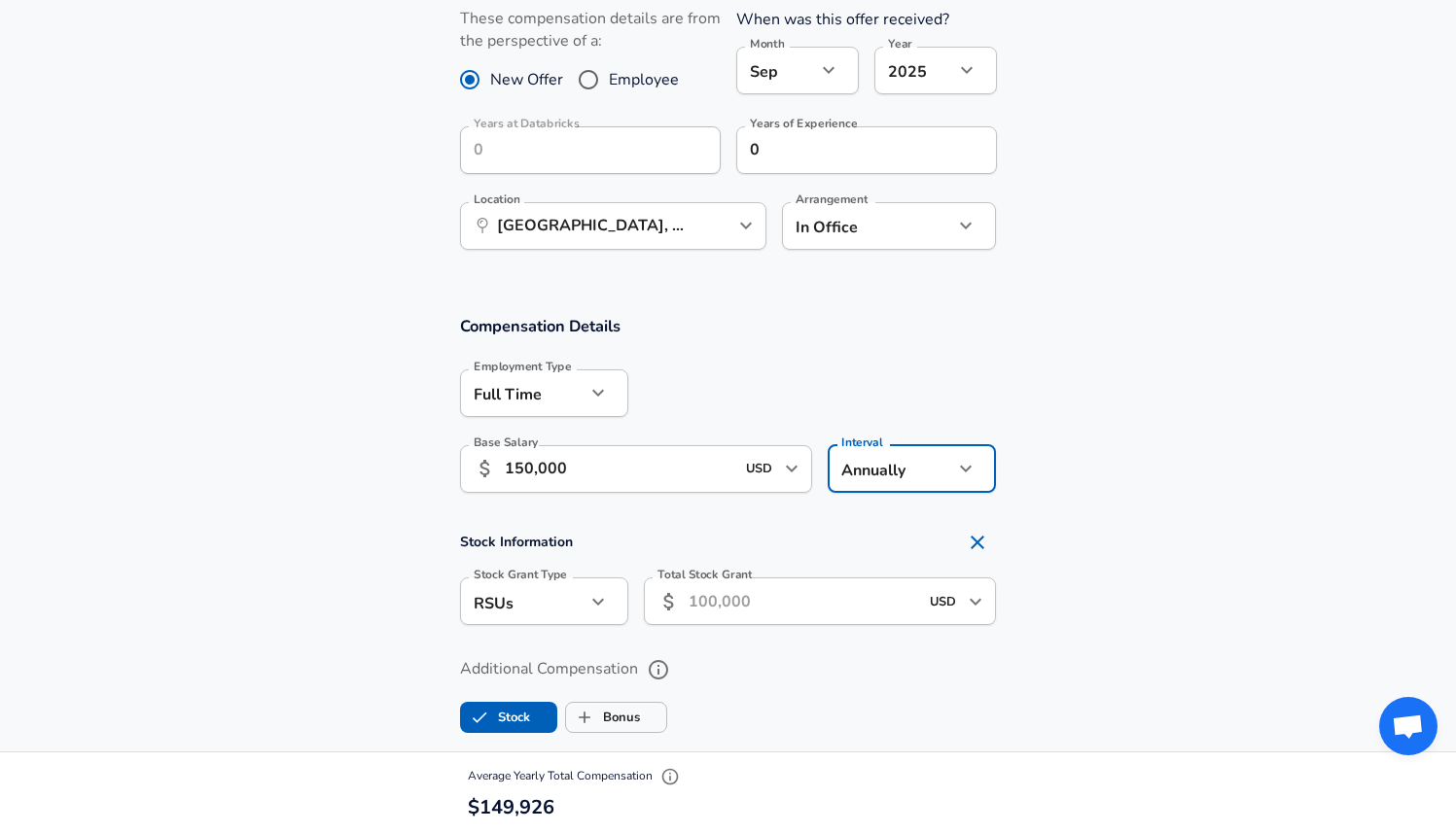
click at [722, 601] on input "Total Stock Grant" at bounding box center [804, 601] width 230 height 48
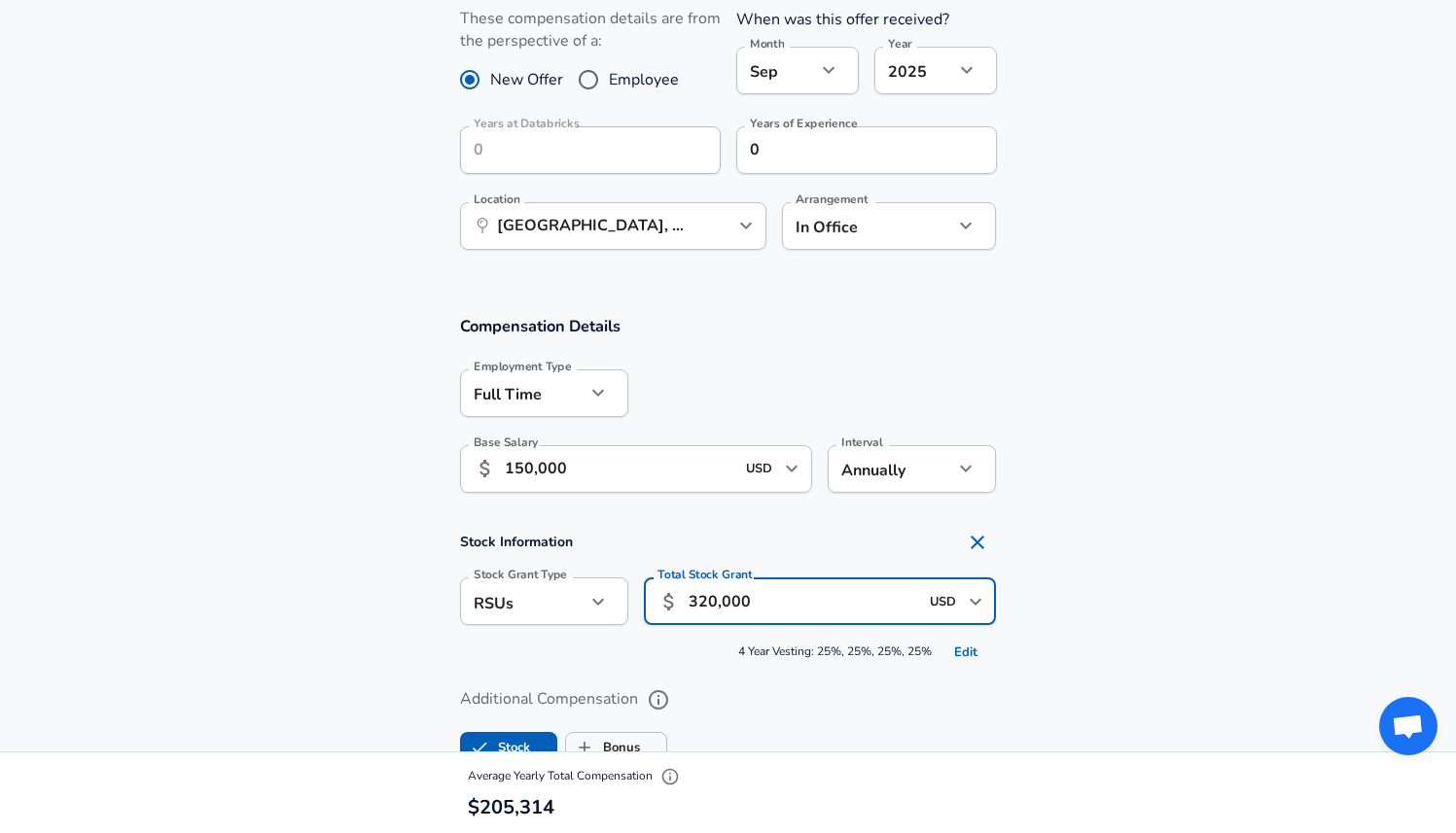
type input "320,000"
click at [1054, 628] on section "Stock Information Stock Grant Type RSUs stock Stock Grant Type Total Stock Gran…" at bounding box center [728, 595] width 1456 height 144
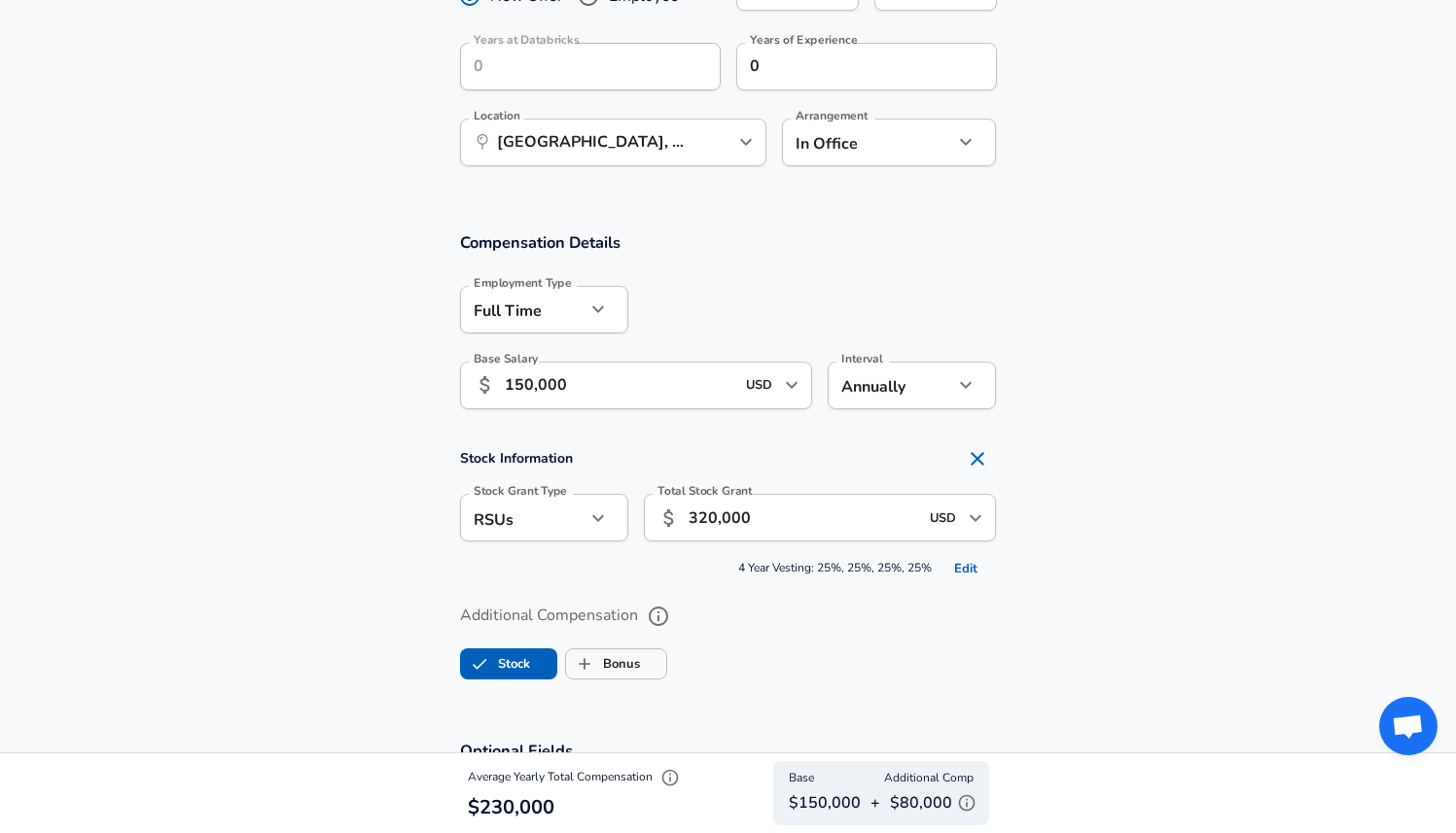
scroll to position [1057, 0]
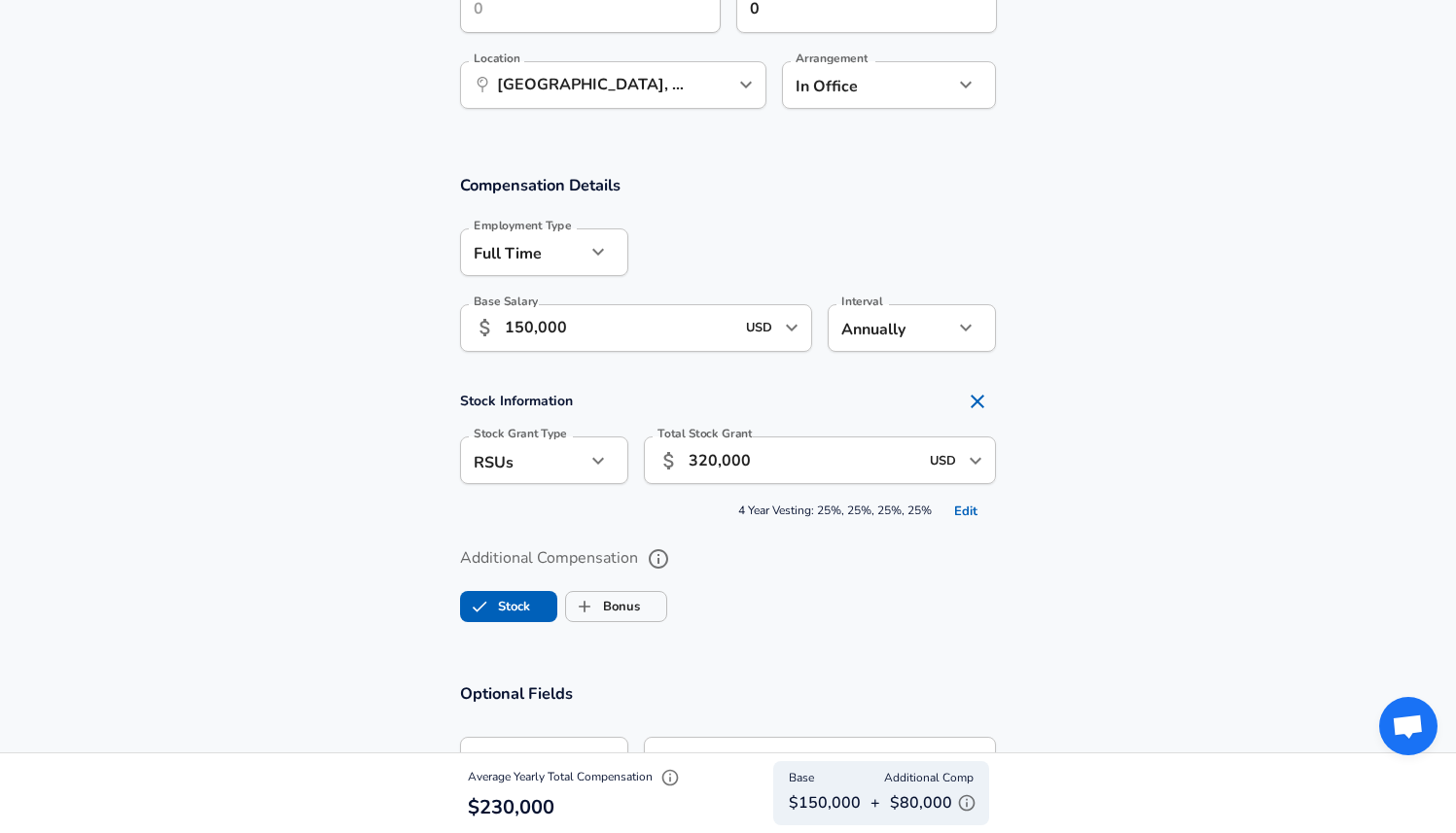
click at [968, 499] on button "Edit" at bounding box center [966, 511] width 62 height 30
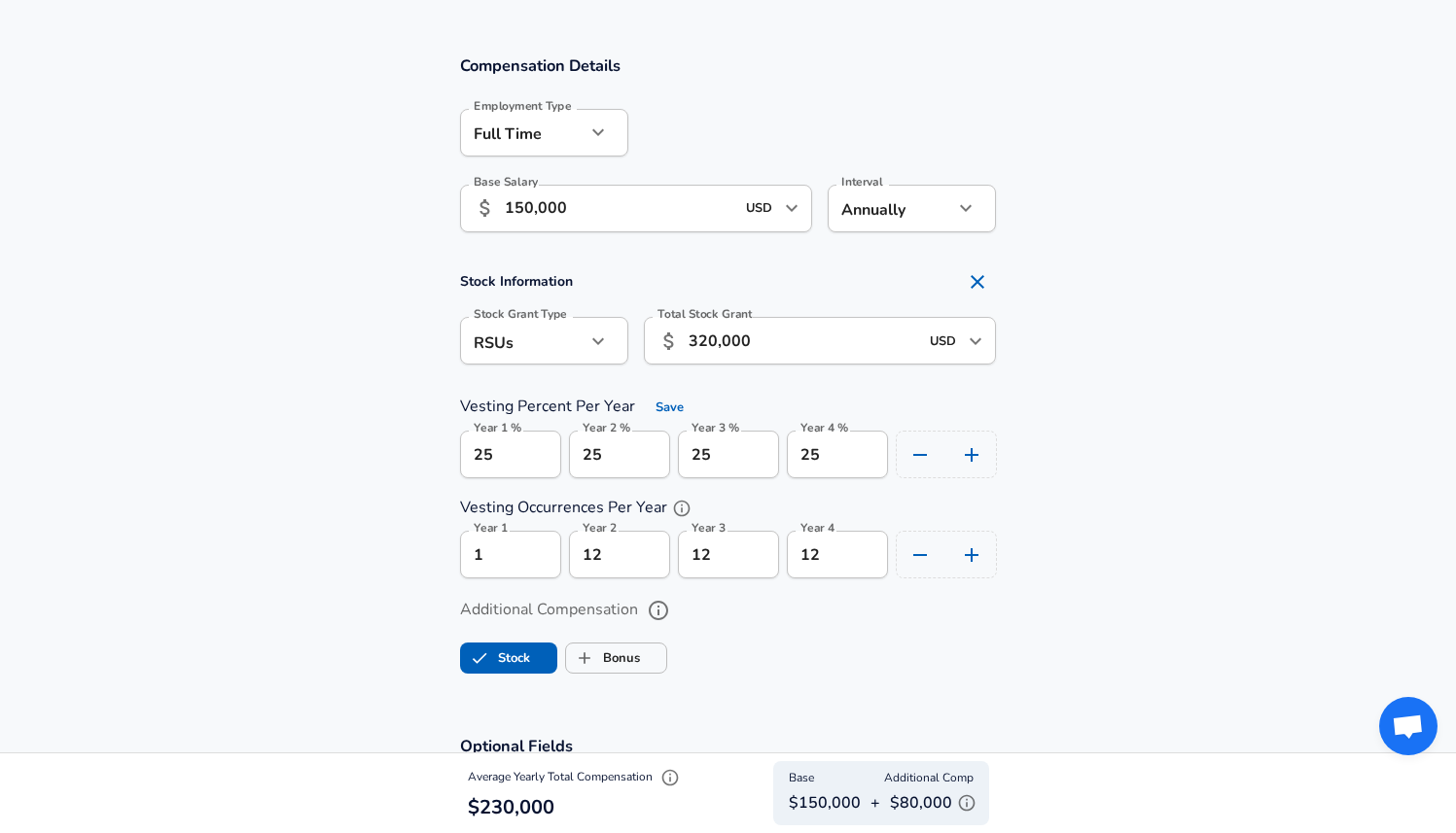
scroll to position [1178, 0]
click at [679, 504] on icon "help" at bounding box center [682, 507] width 20 height 20
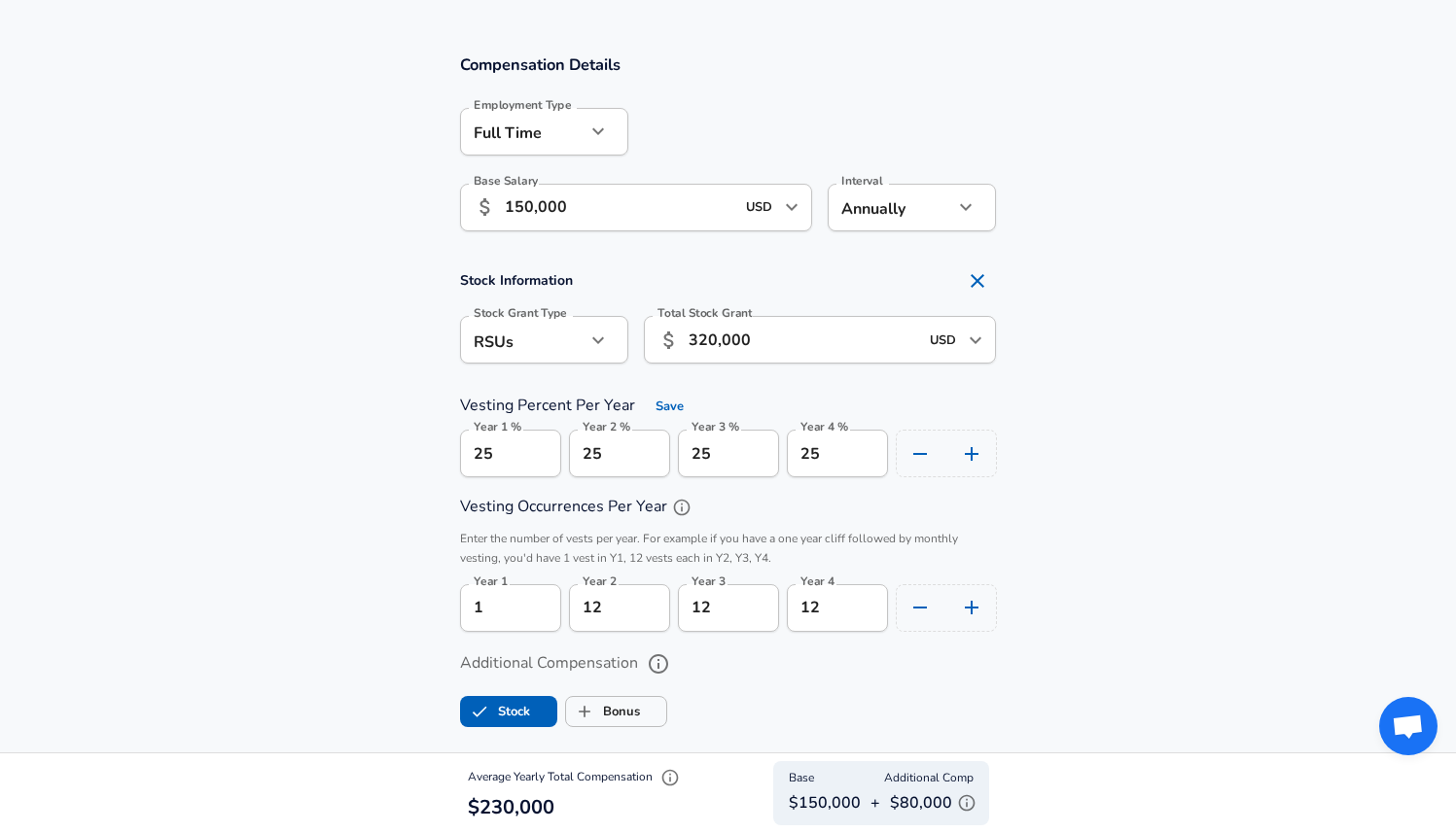
click at [687, 505] on icon "help" at bounding box center [682, 507] width 20 height 20
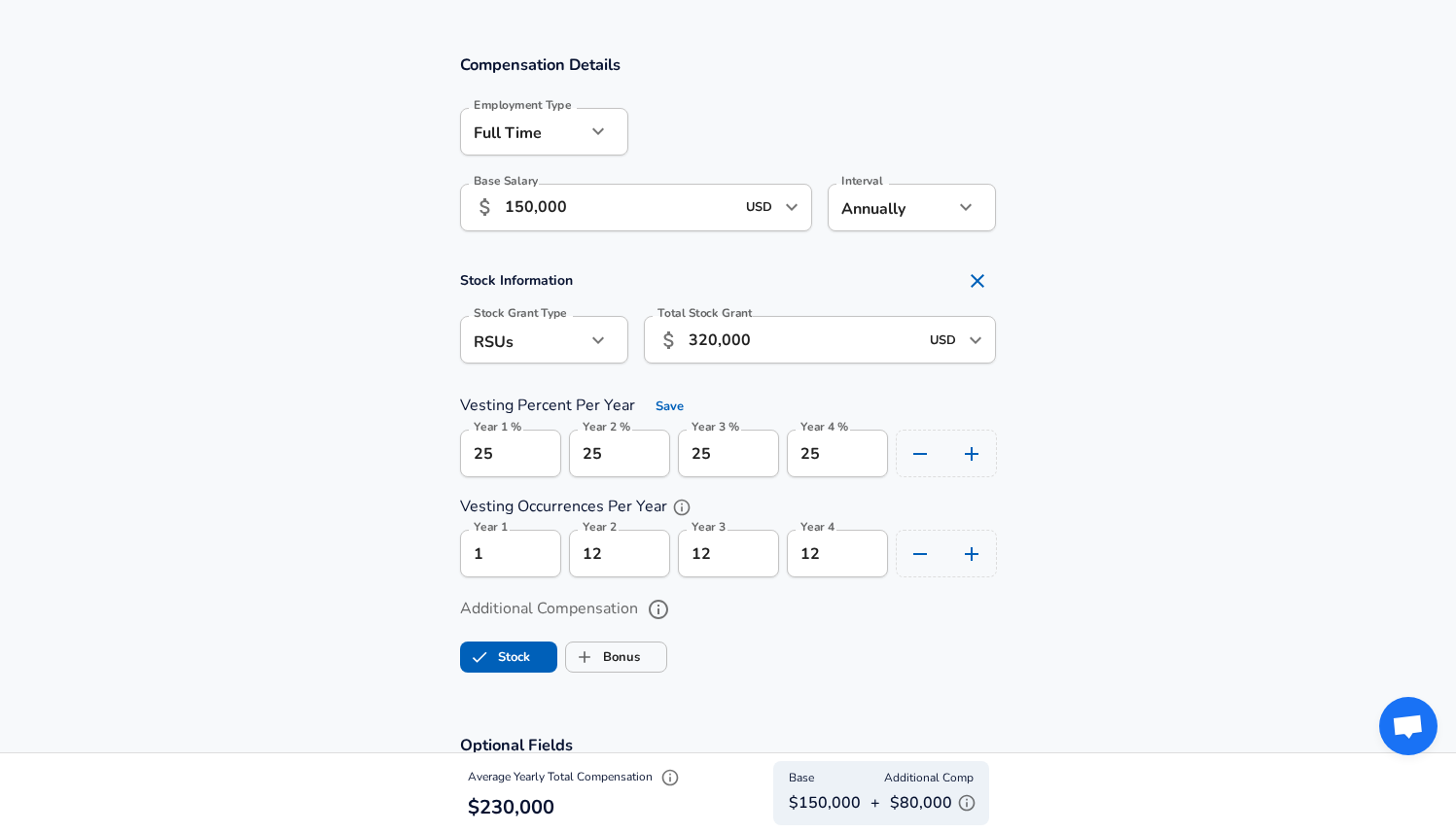
click at [703, 487] on div "Stock Information Stock Grant Type RSUs stock Stock Grant Type Total Stock Gran…" at bounding box center [728, 419] width 584 height 316
click at [608, 559] on input "12" at bounding box center [620, 553] width 101 height 48
type input "4"
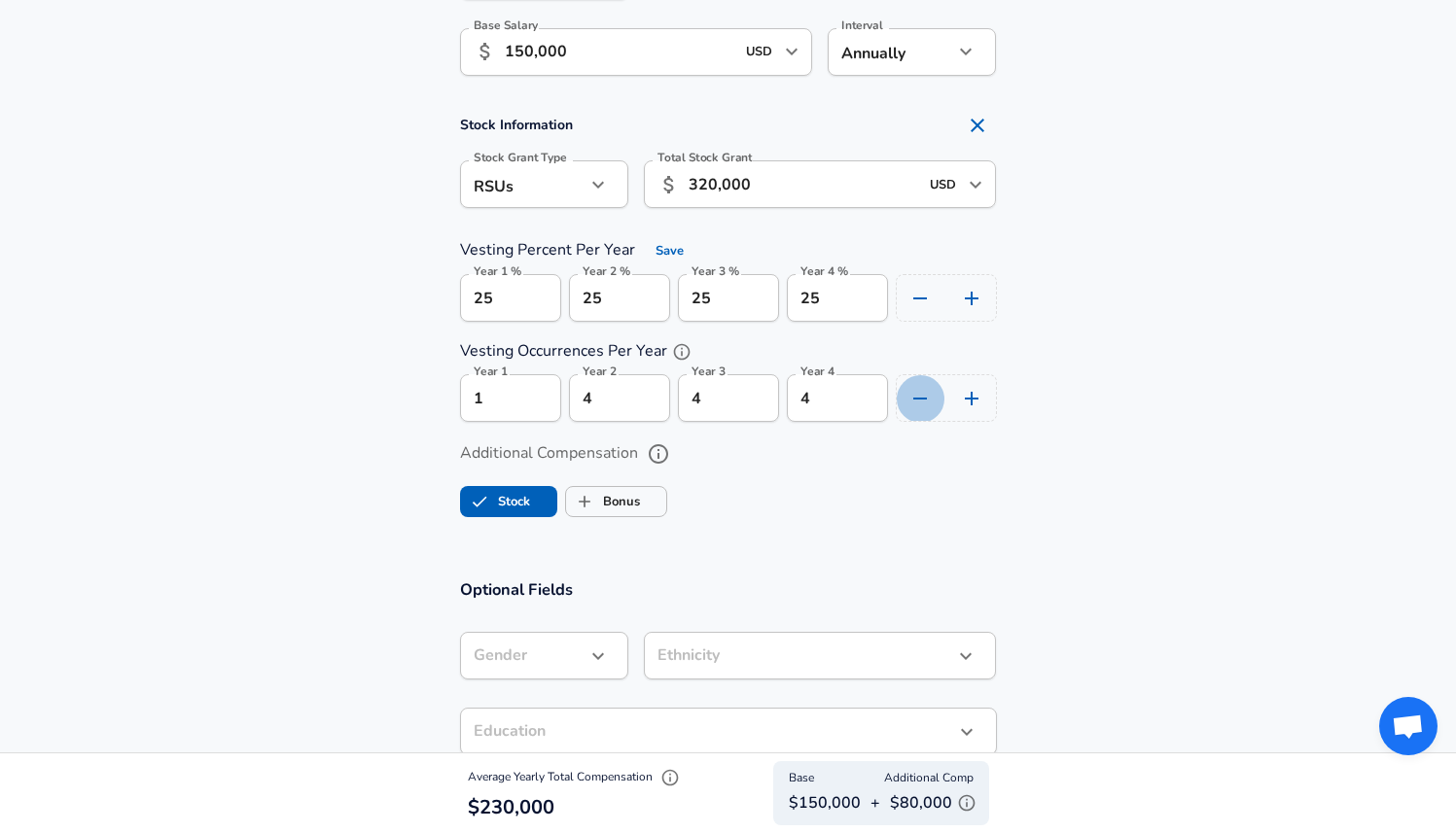
scroll to position [1356, 0]
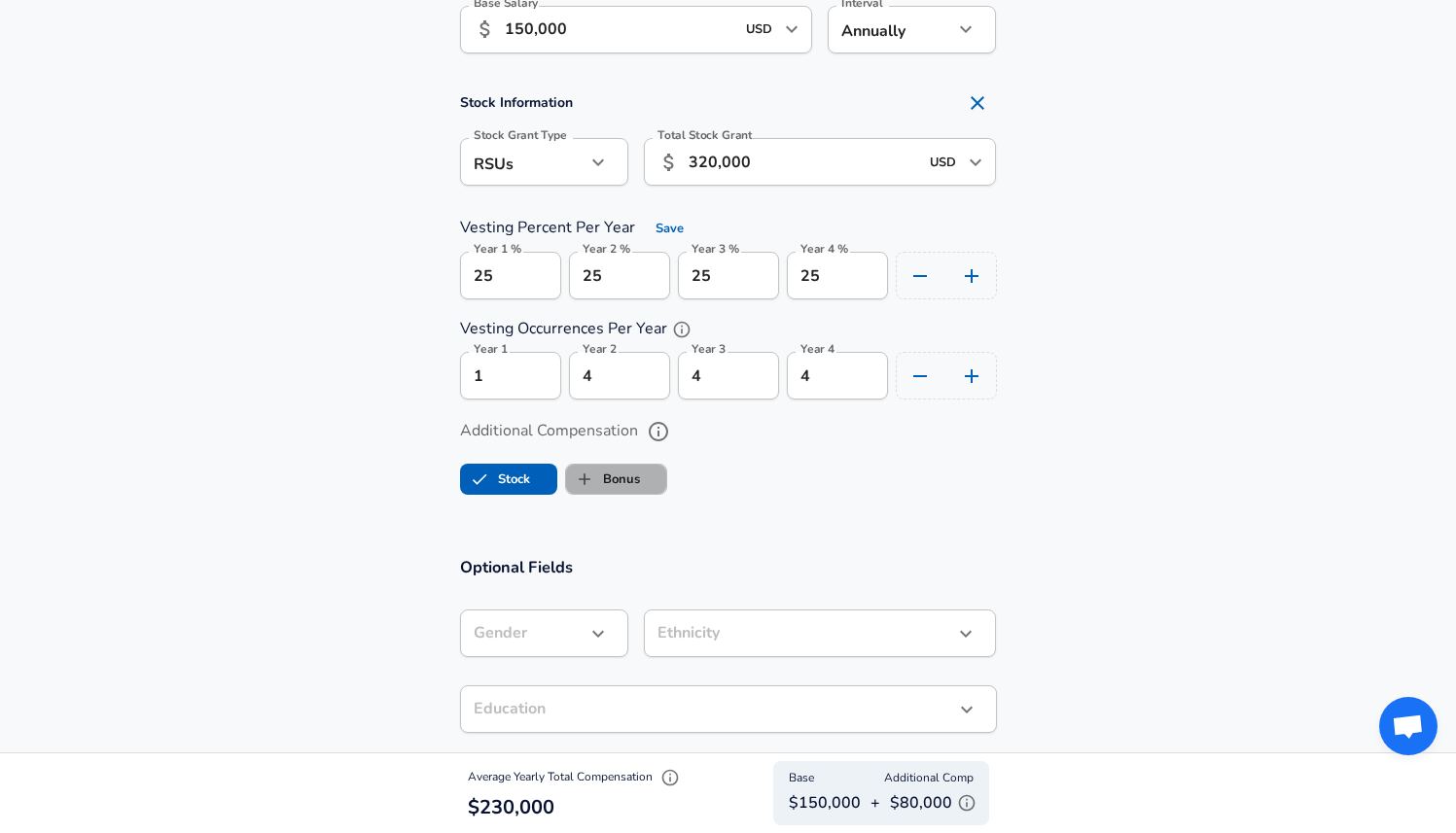
click at [618, 476] on label "Bonus" at bounding box center [603, 479] width 74 height 37
checkbox input "true"
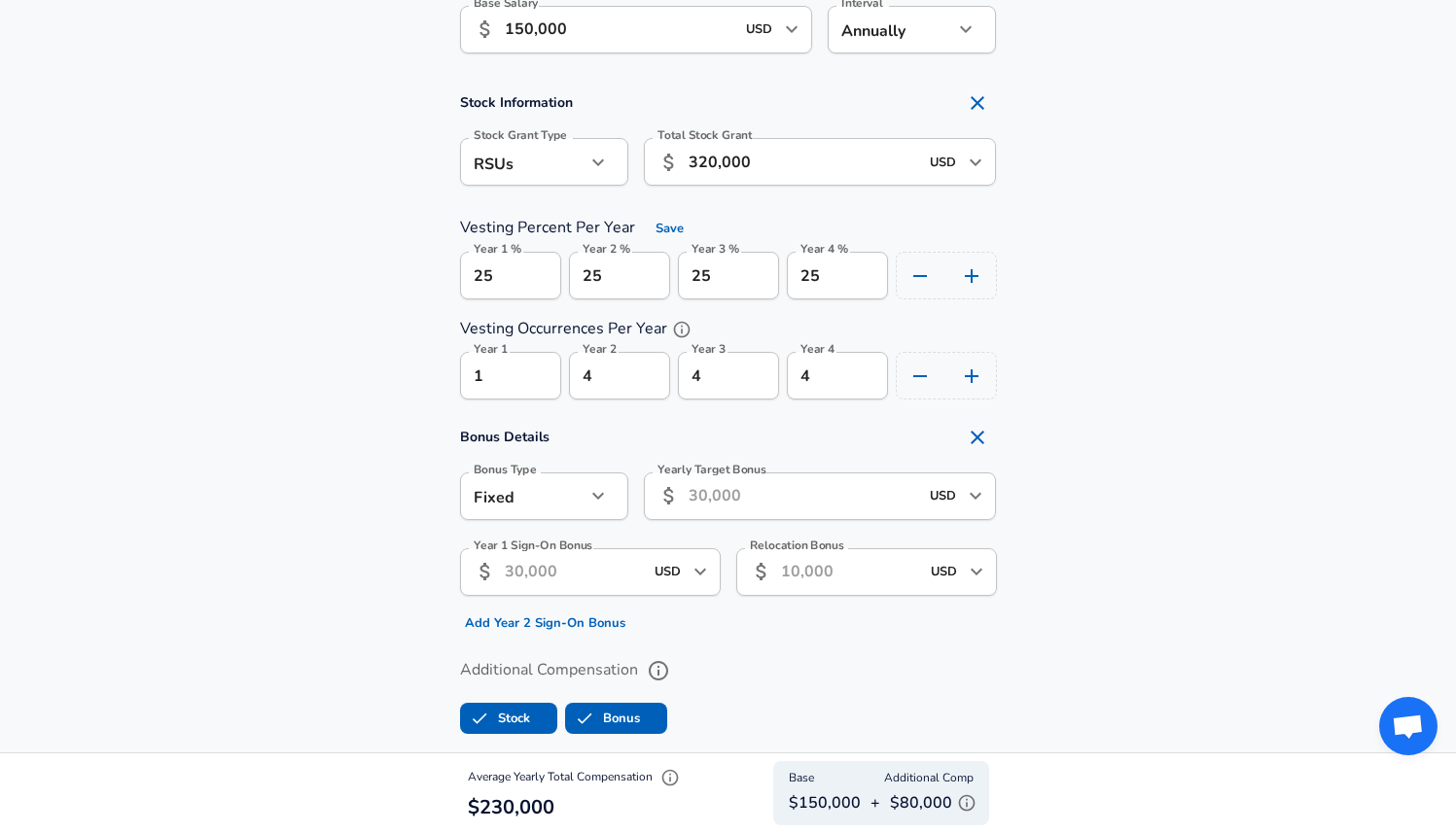
click at [599, 494] on icon "button" at bounding box center [598, 496] width 23 height 23
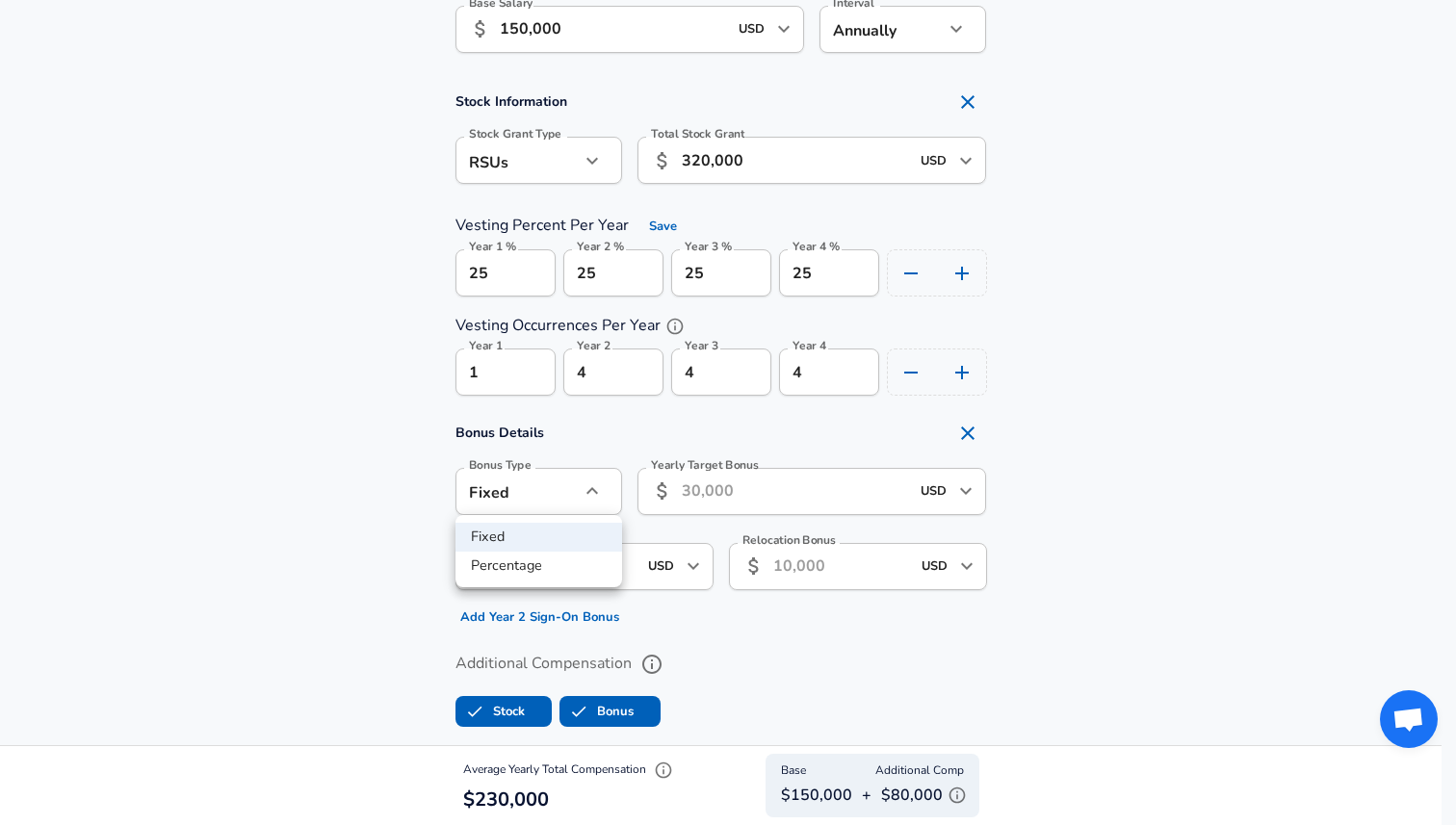
click at [546, 552] on li "Percentage" at bounding box center [538, 566] width 166 height 29
type input "percentage"
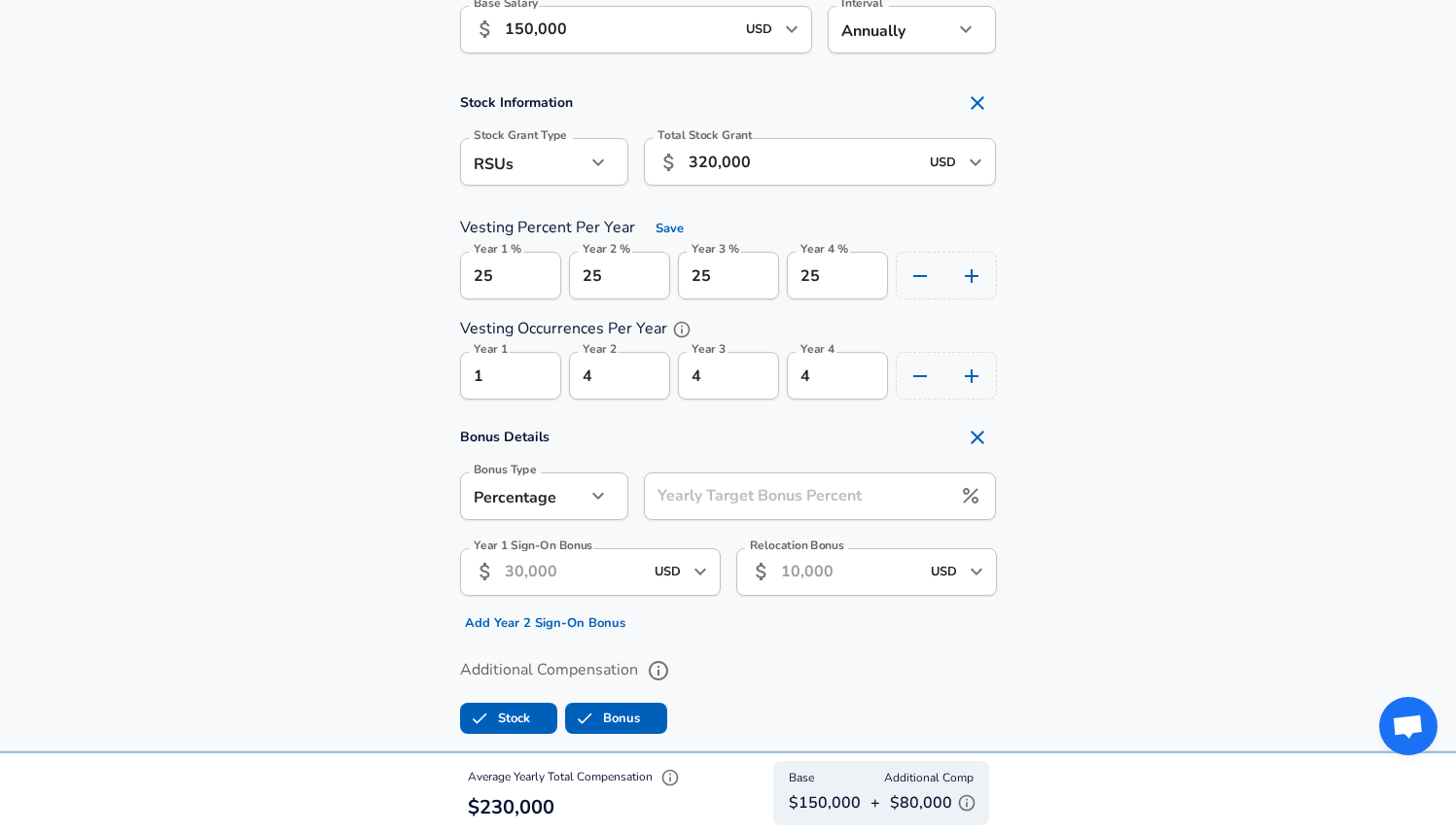
click at [695, 533] on div "Year 1 Sign-On Bonus ​ USD ​ Year 1 Sign-On Bonus Add Year 2 Sign-On Bonus" at bounding box center [582, 585] width 276 height 106
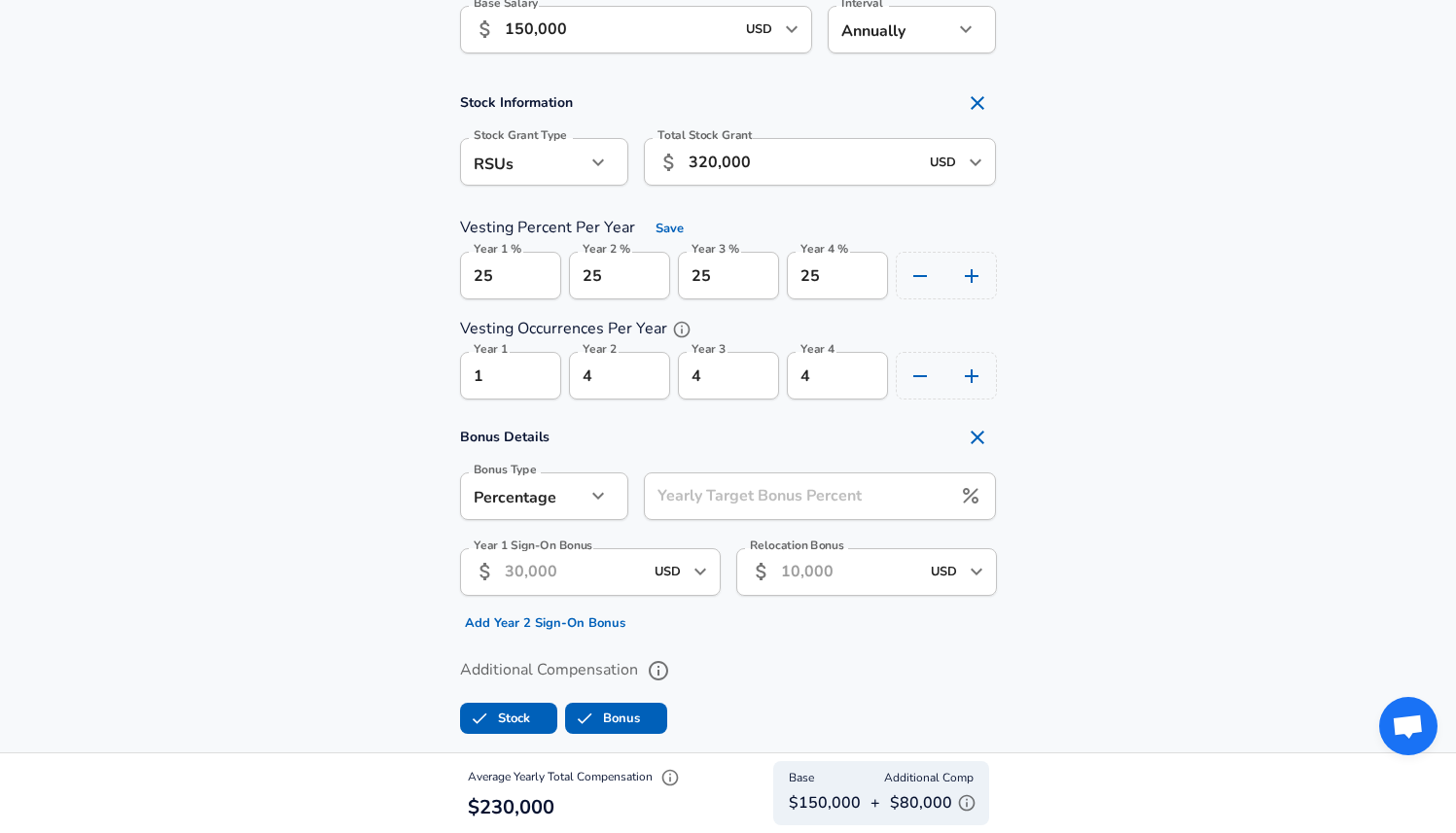
click at [716, 514] on input "Yearly Target Bonus Percent" at bounding box center [798, 496] width 308 height 48
type input "10"
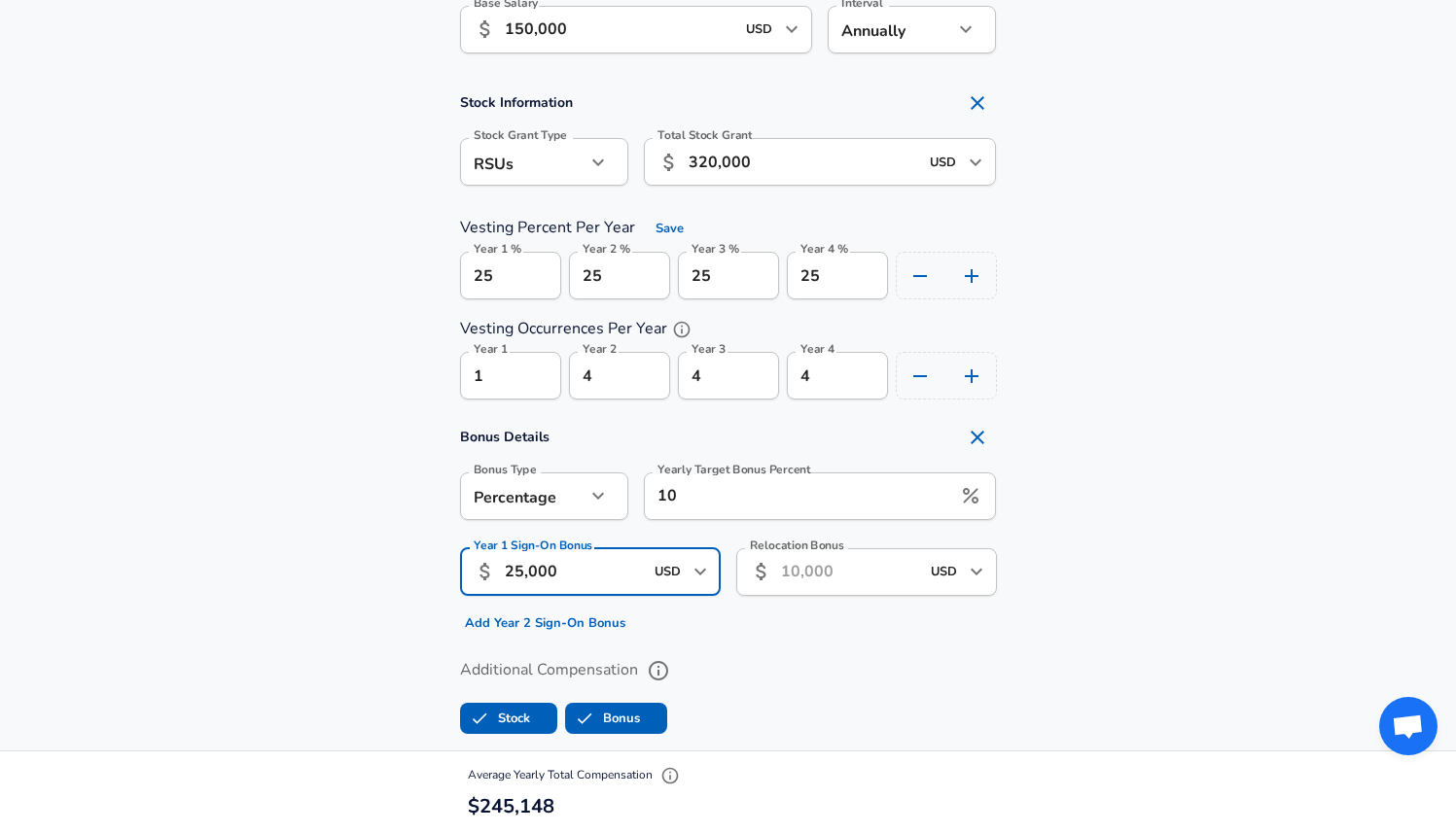
type input "25,000"
click at [760, 624] on div "Relocation Bonus ​ USD ​ Relocation Bonus" at bounding box center [858, 585] width 276 height 106
click at [797, 580] on input "Relocation Bonus" at bounding box center [850, 572] width 139 height 48
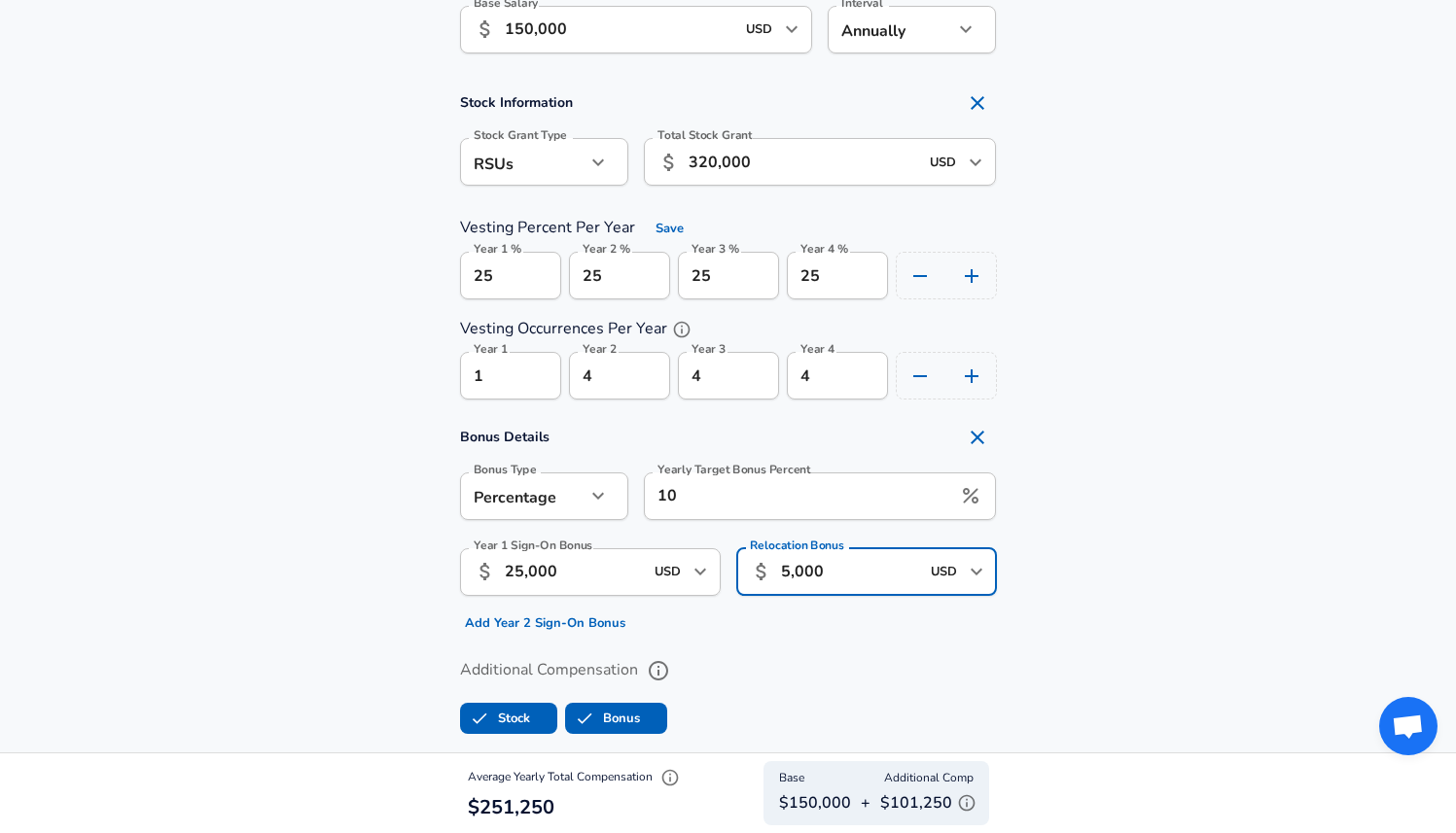
type input "5,000"
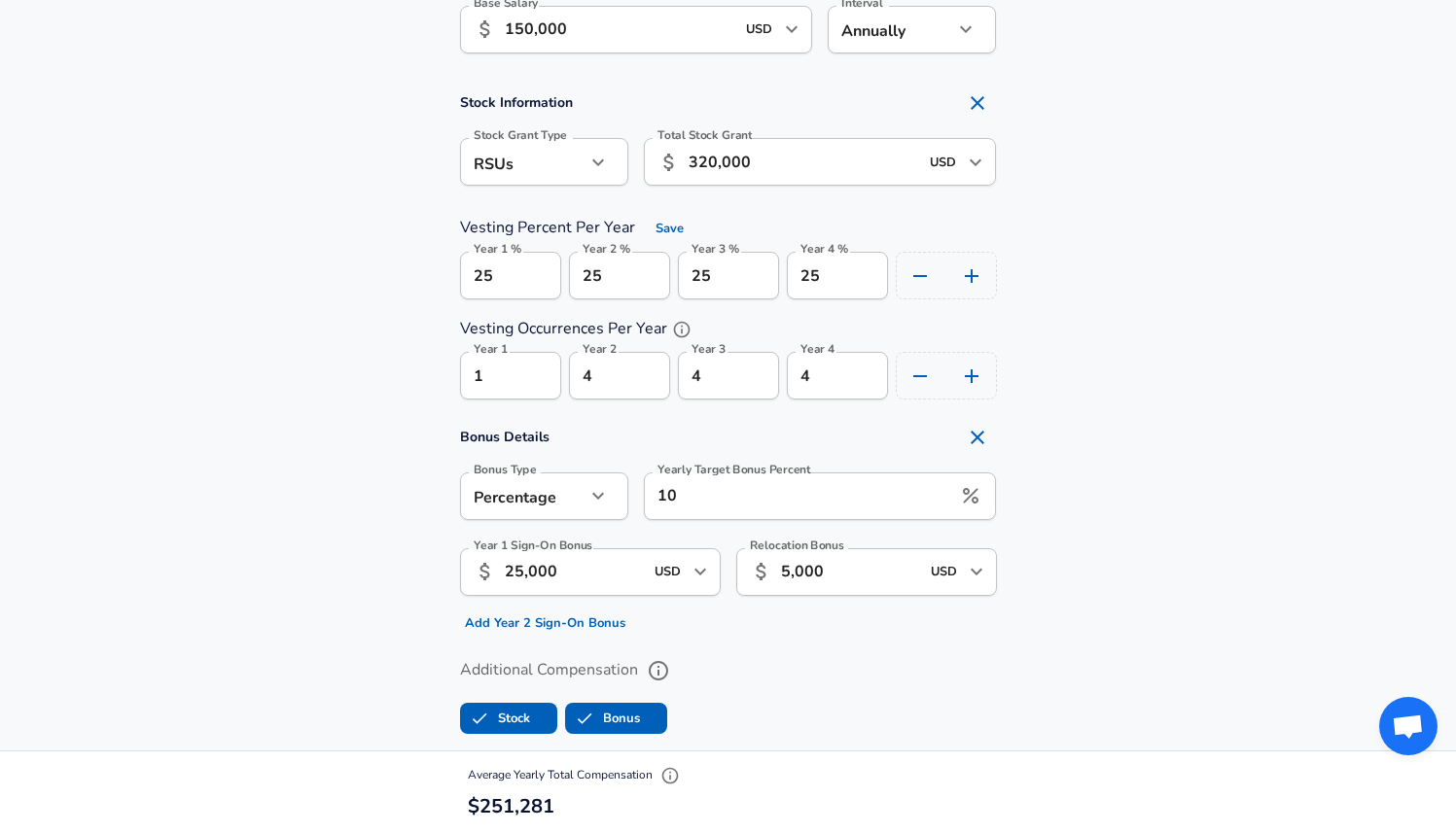
click at [801, 626] on div "Relocation Bonus ​ 5,000 USD ​ Relocation Bonus" at bounding box center [858, 585] width 276 height 106
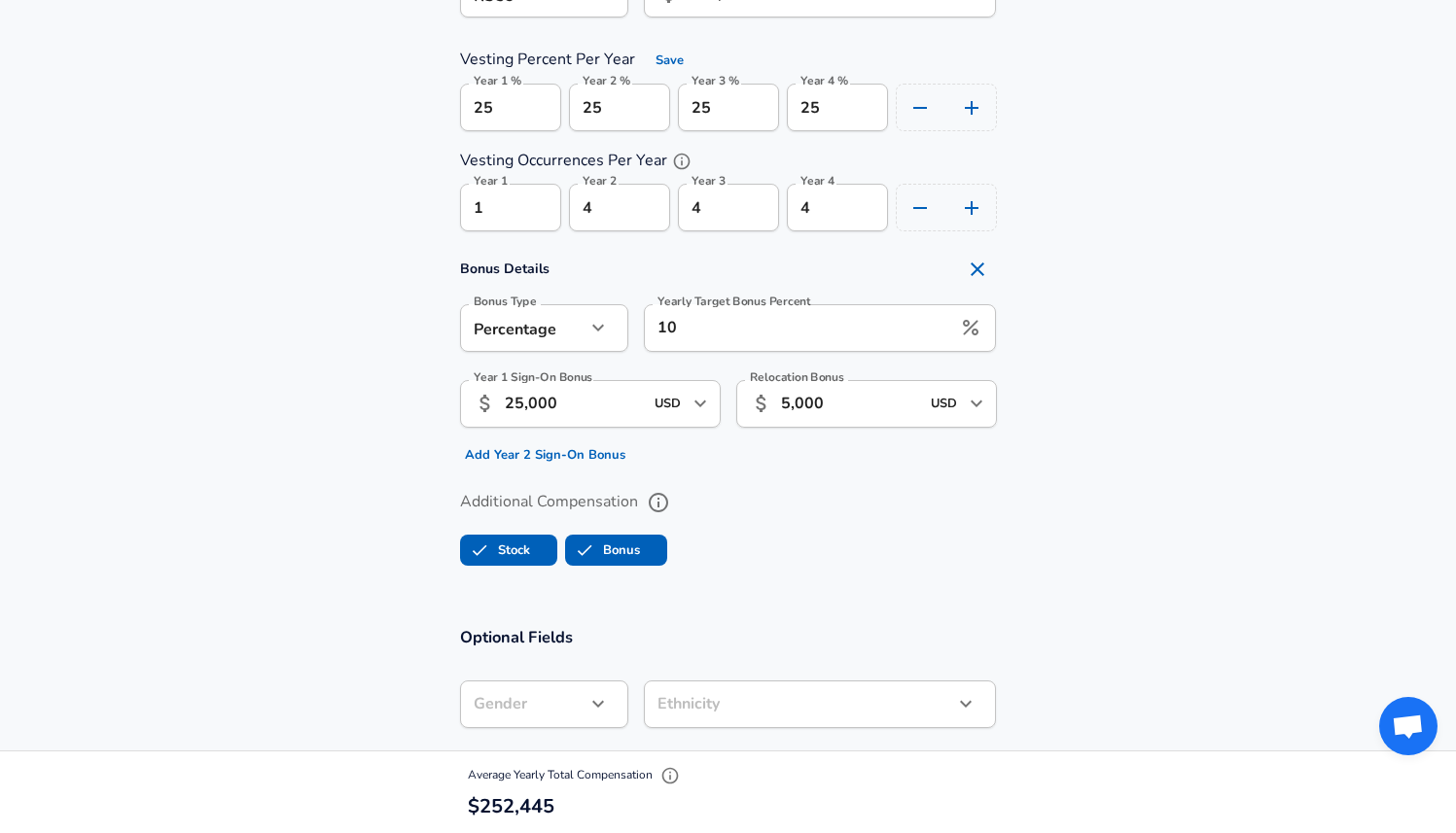
scroll to position [1527, 0]
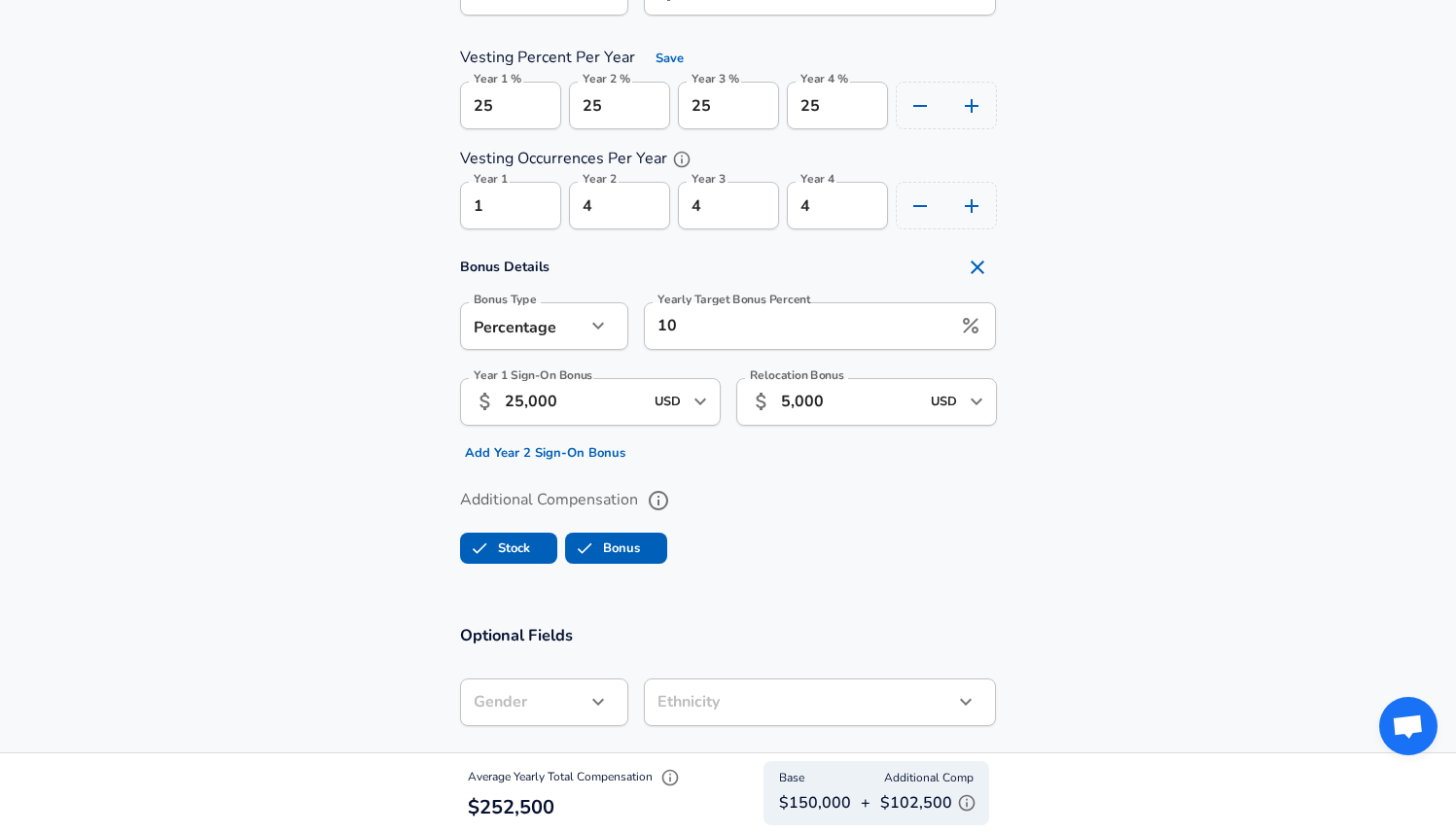
click at [682, 772] on button "button" at bounding box center [670, 777] width 29 height 29
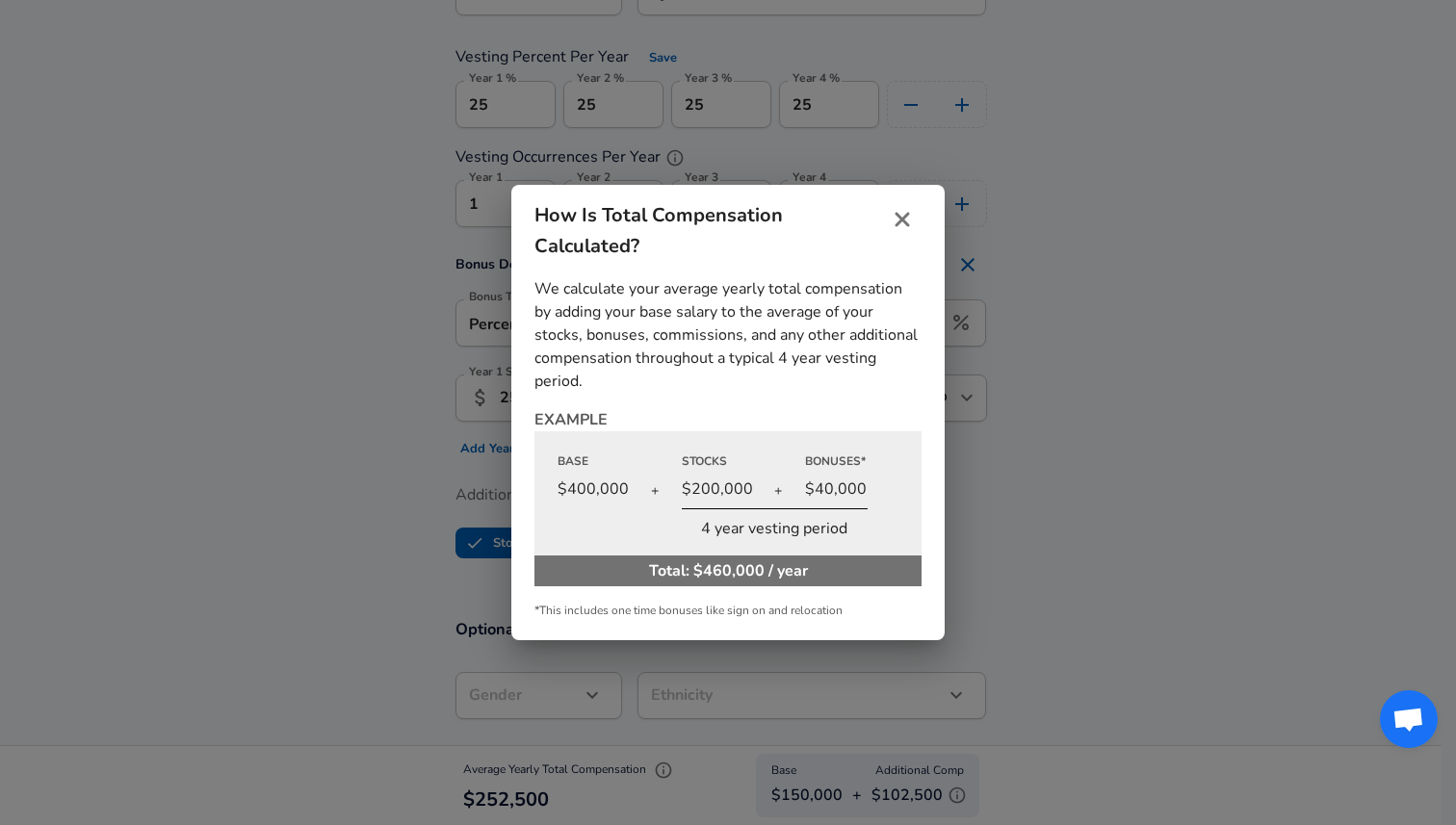
click at [662, 775] on div "How Is Total Compensation Calculated? We calculate your average yearly total co…" at bounding box center [728, 412] width 1456 height 825
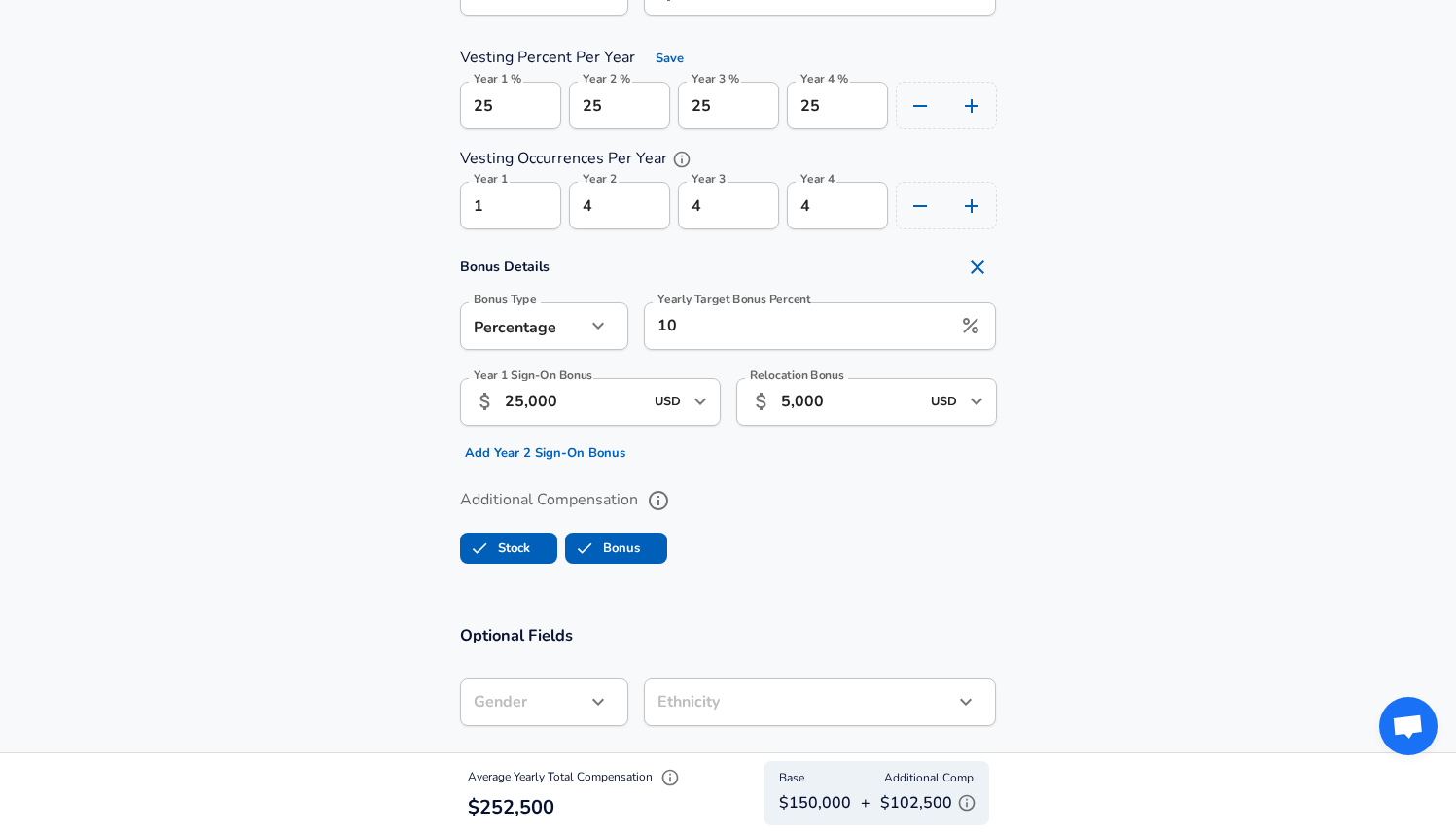
click at [671, 779] on icon "button" at bounding box center [669, 777] width 17 height 17
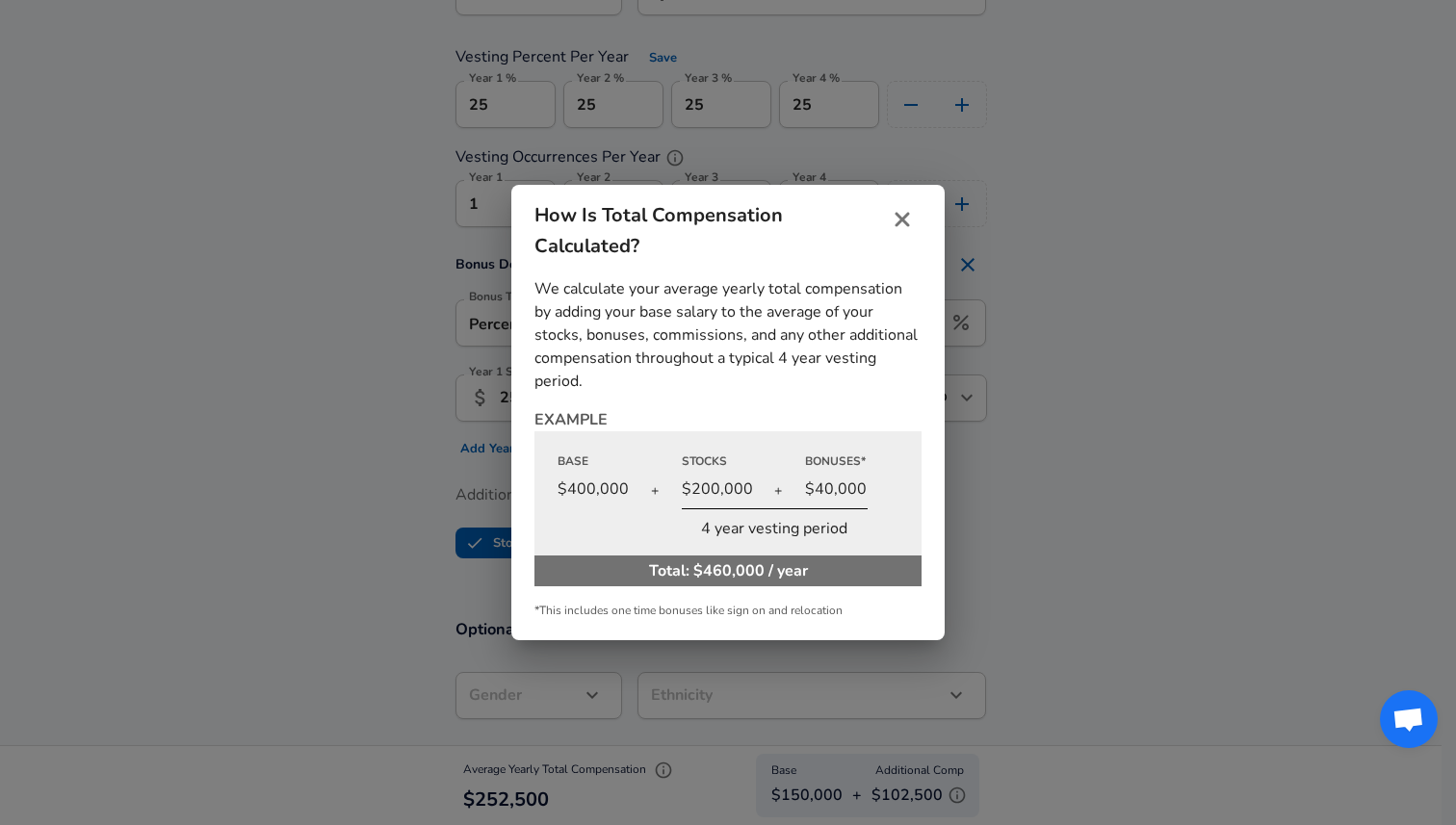
click at [1142, 451] on div "How Is Total Compensation Calculated? We calculate your average yearly total co…" at bounding box center [728, 412] width 1456 height 825
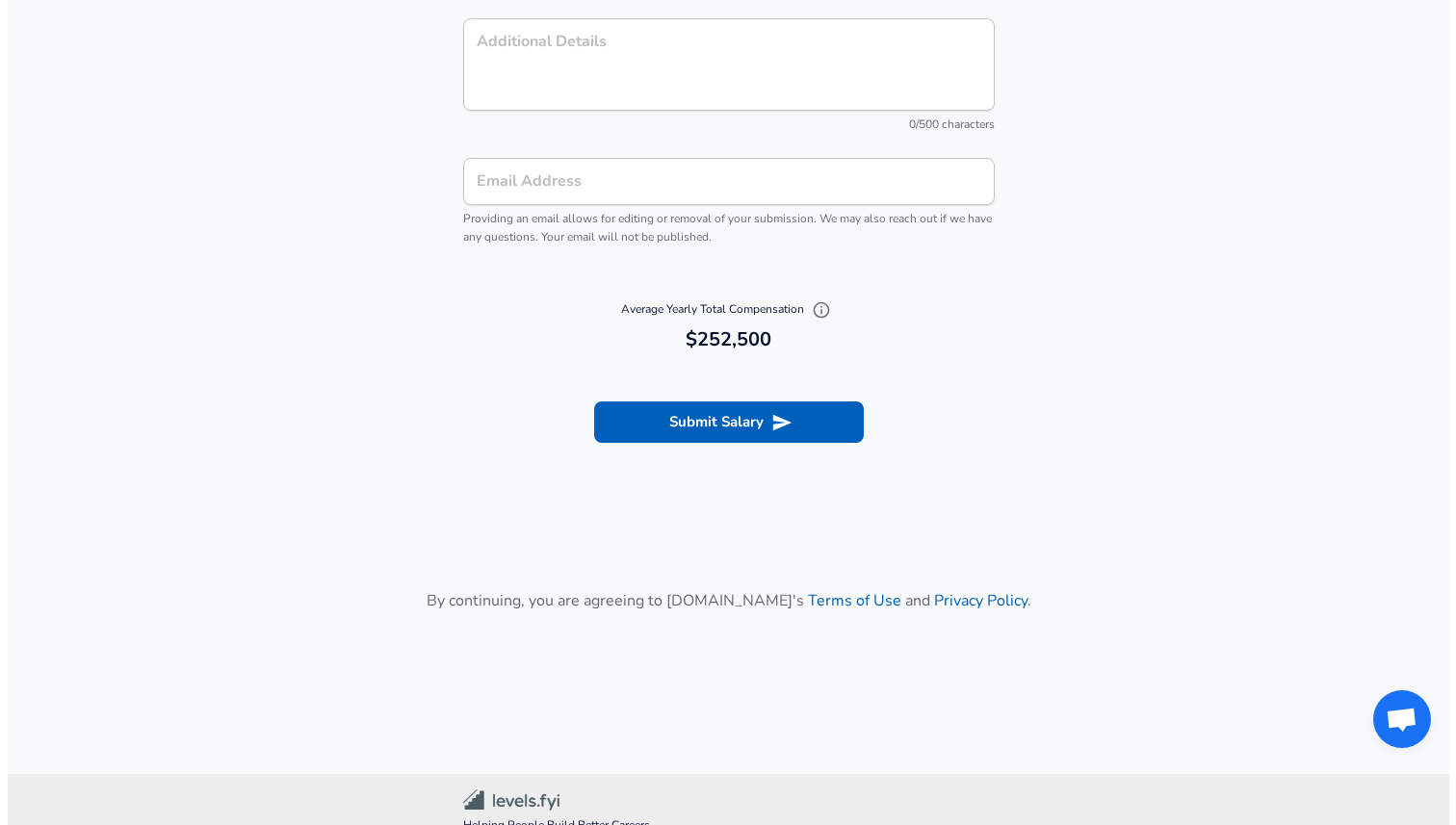
scroll to position [2500, 0]
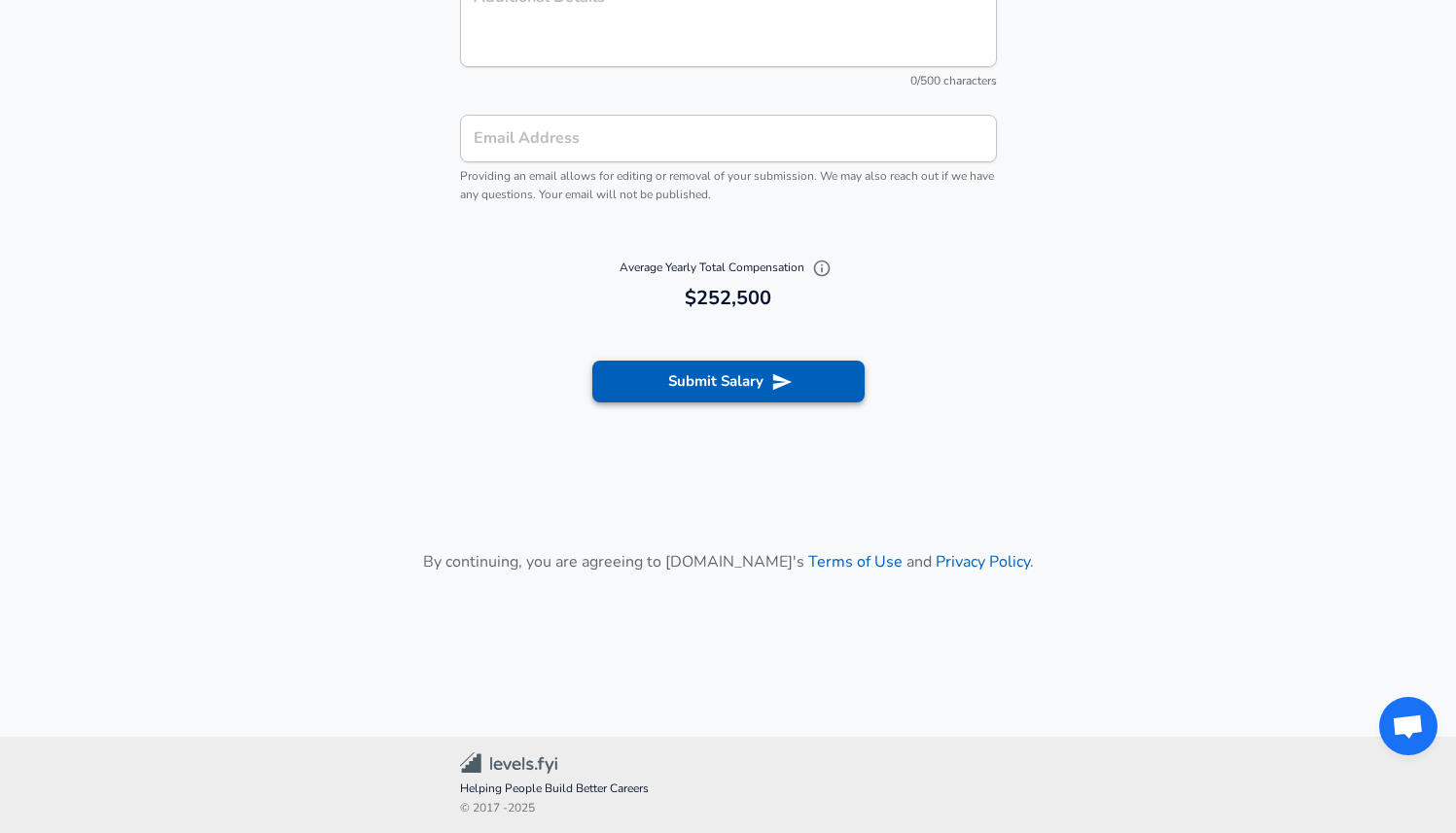
click at [755, 376] on button "Submit Salary" at bounding box center [728, 381] width 272 height 41
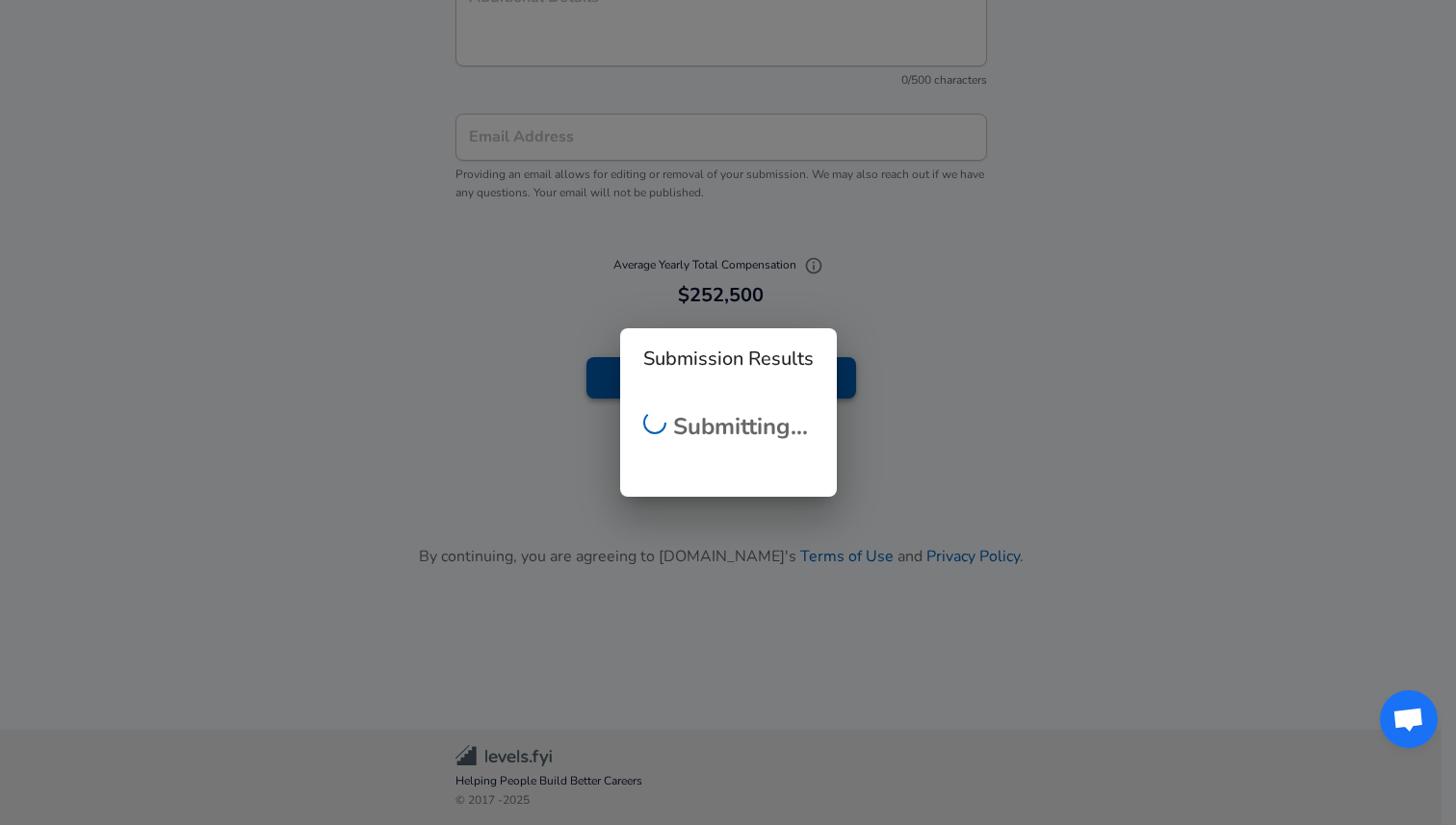
checkbox input "false"
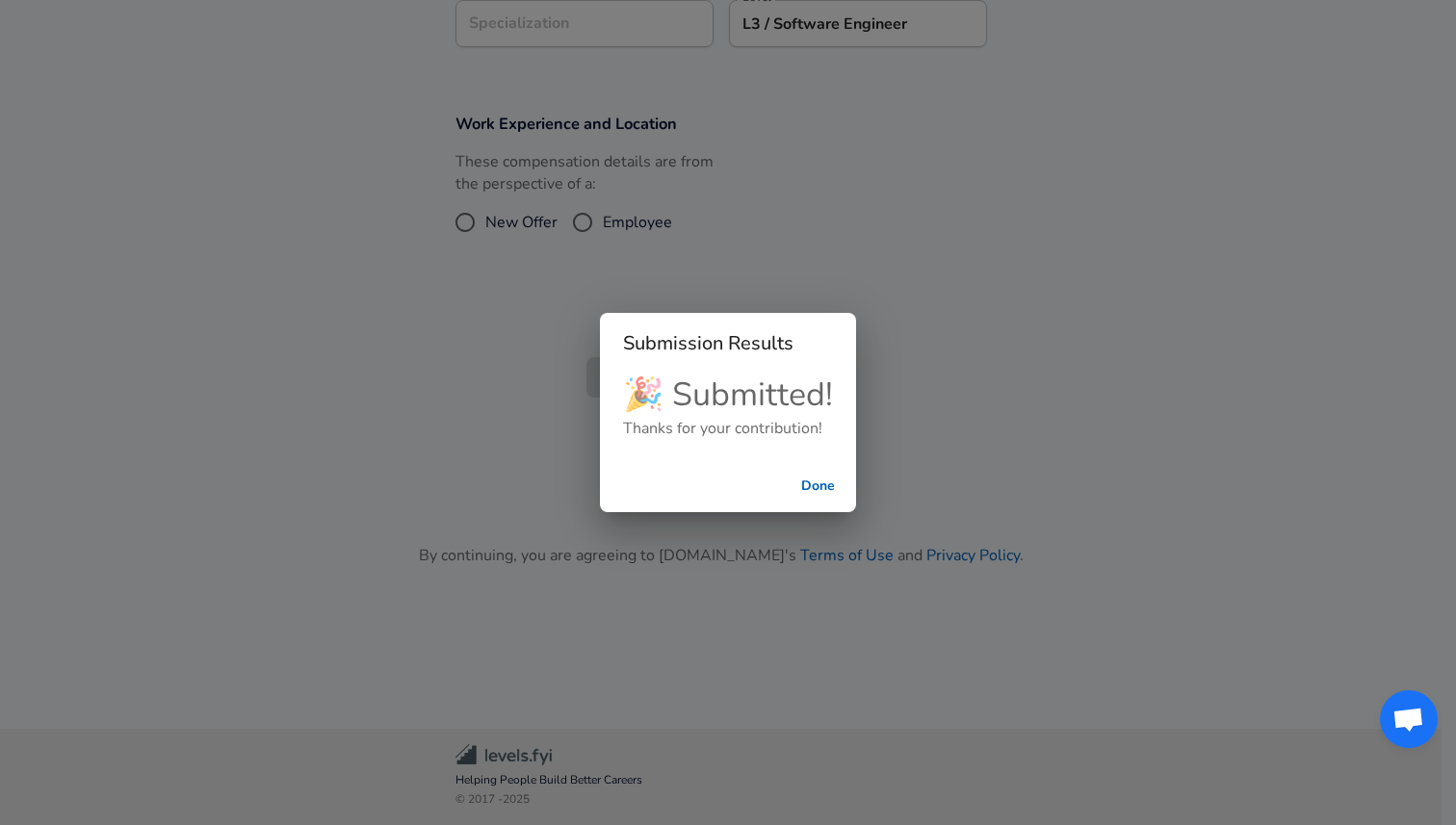
scroll to position [642, 0]
